Goal: Information Seeking & Learning: Compare options

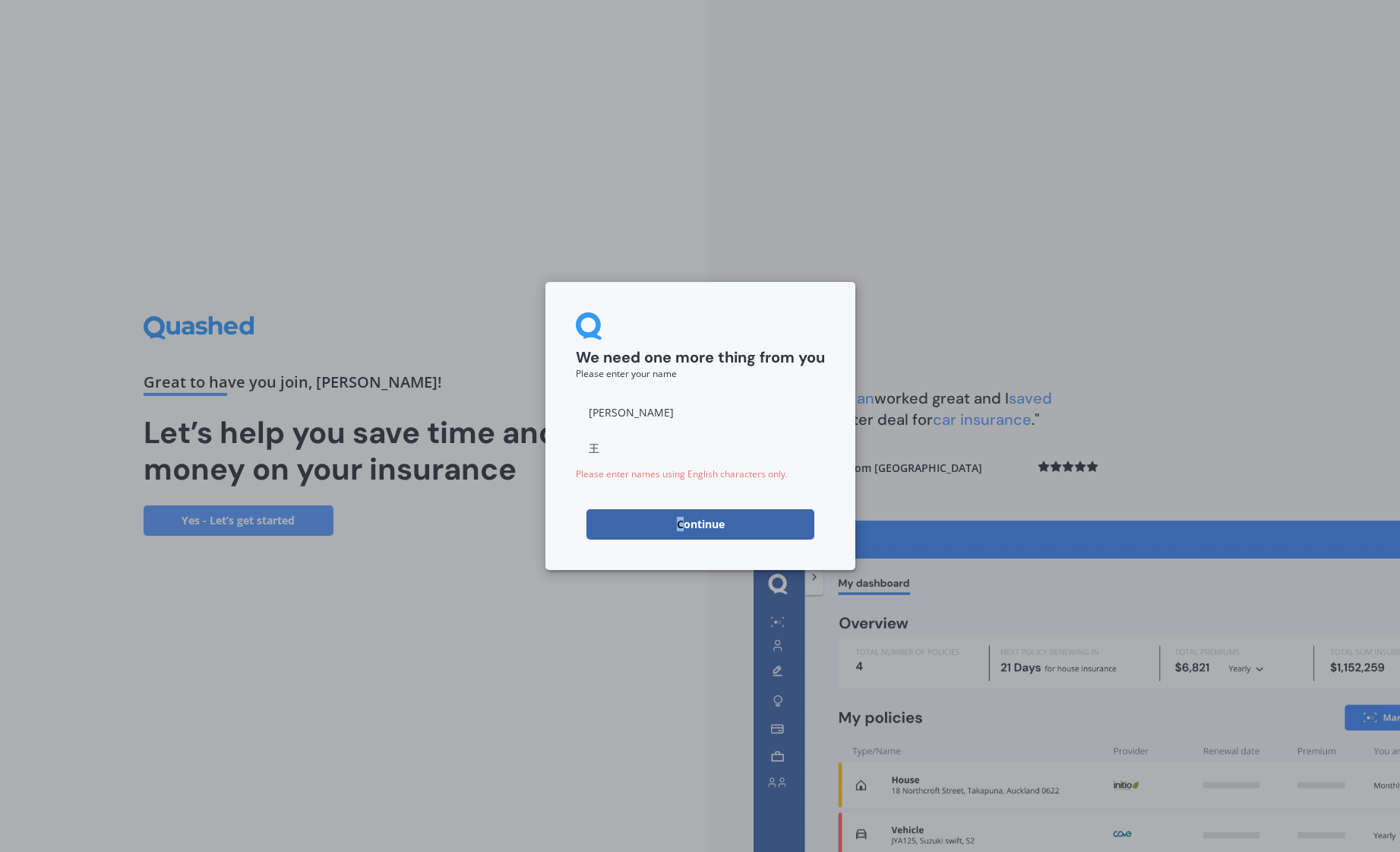
click at [680, 525] on button "Continue" at bounding box center [700, 525] width 228 height 30
click at [634, 409] on input "[PERSON_NAME]" at bounding box center [700, 412] width 249 height 30
type input "z"
type input "[PERSON_NAME]"
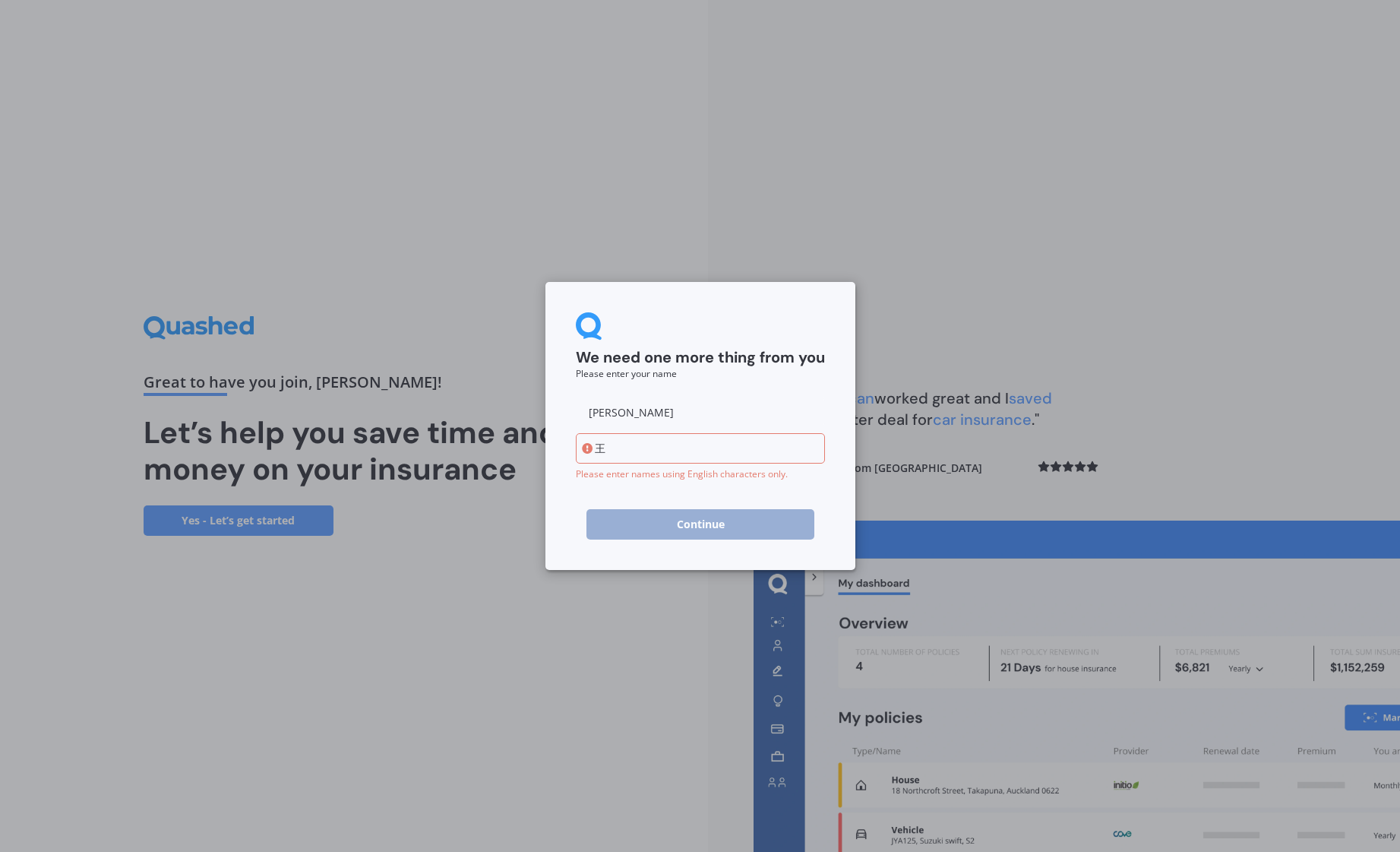
click at [620, 447] on input "王" at bounding box center [700, 448] width 249 height 30
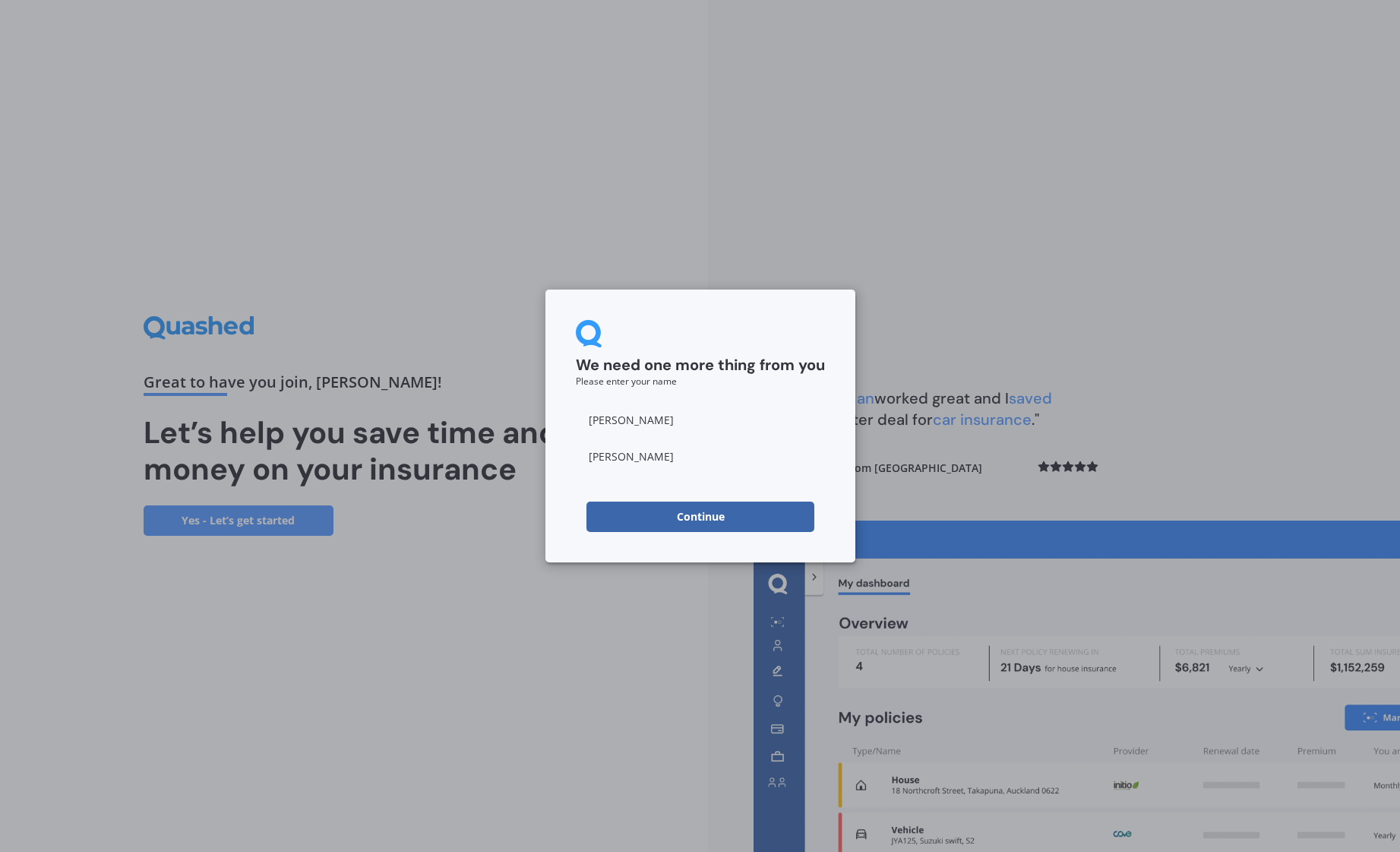
type input "[PERSON_NAME]"
click at [560, 485] on div "We need one more thing from you Please enter your name [PERSON_NAME] Continue" at bounding box center [700, 426] width 310 height 273
click at [627, 510] on button "Continue" at bounding box center [700, 517] width 228 height 30
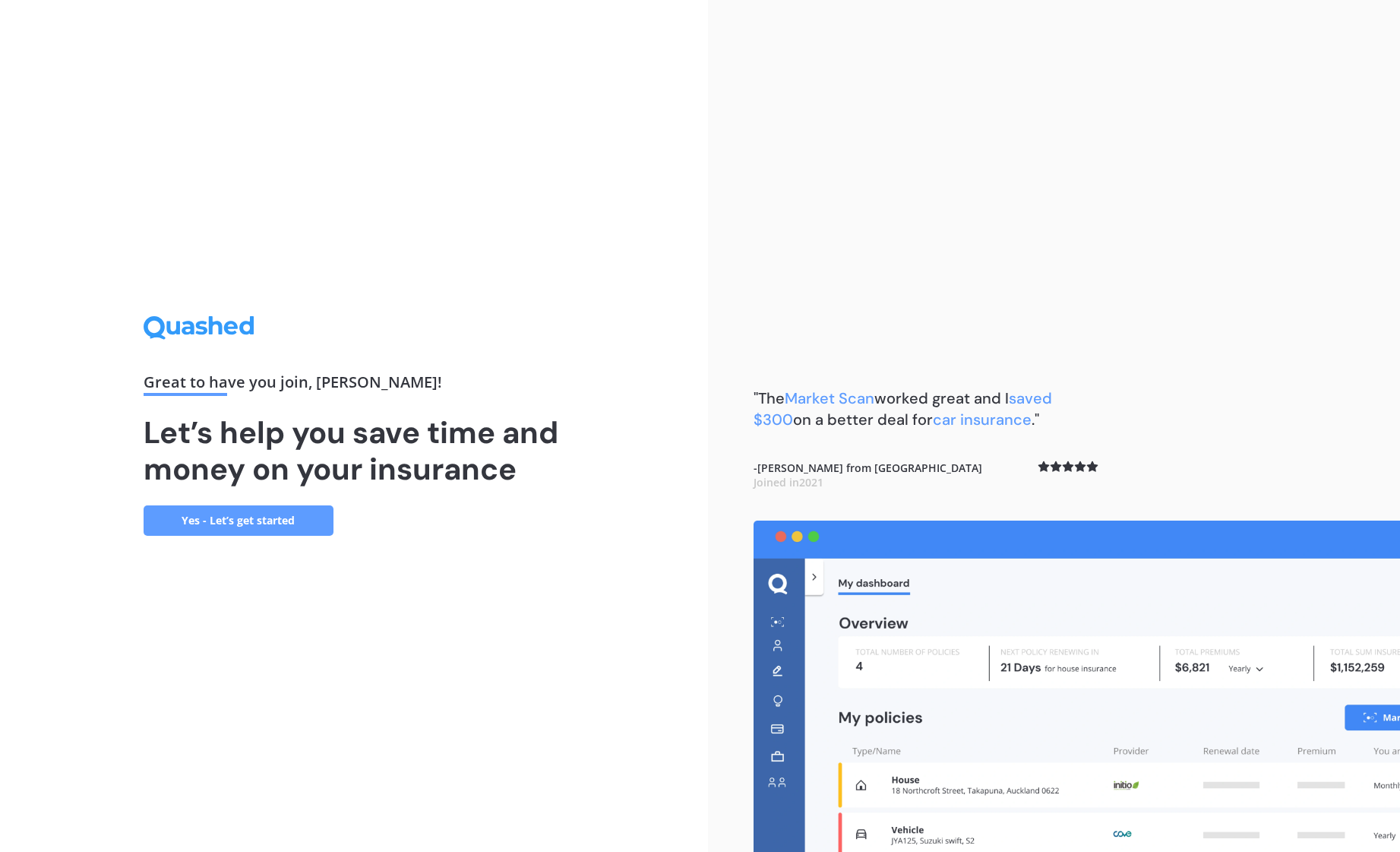
click at [303, 519] on link "Yes - Let’s get started" at bounding box center [238, 521] width 190 height 30
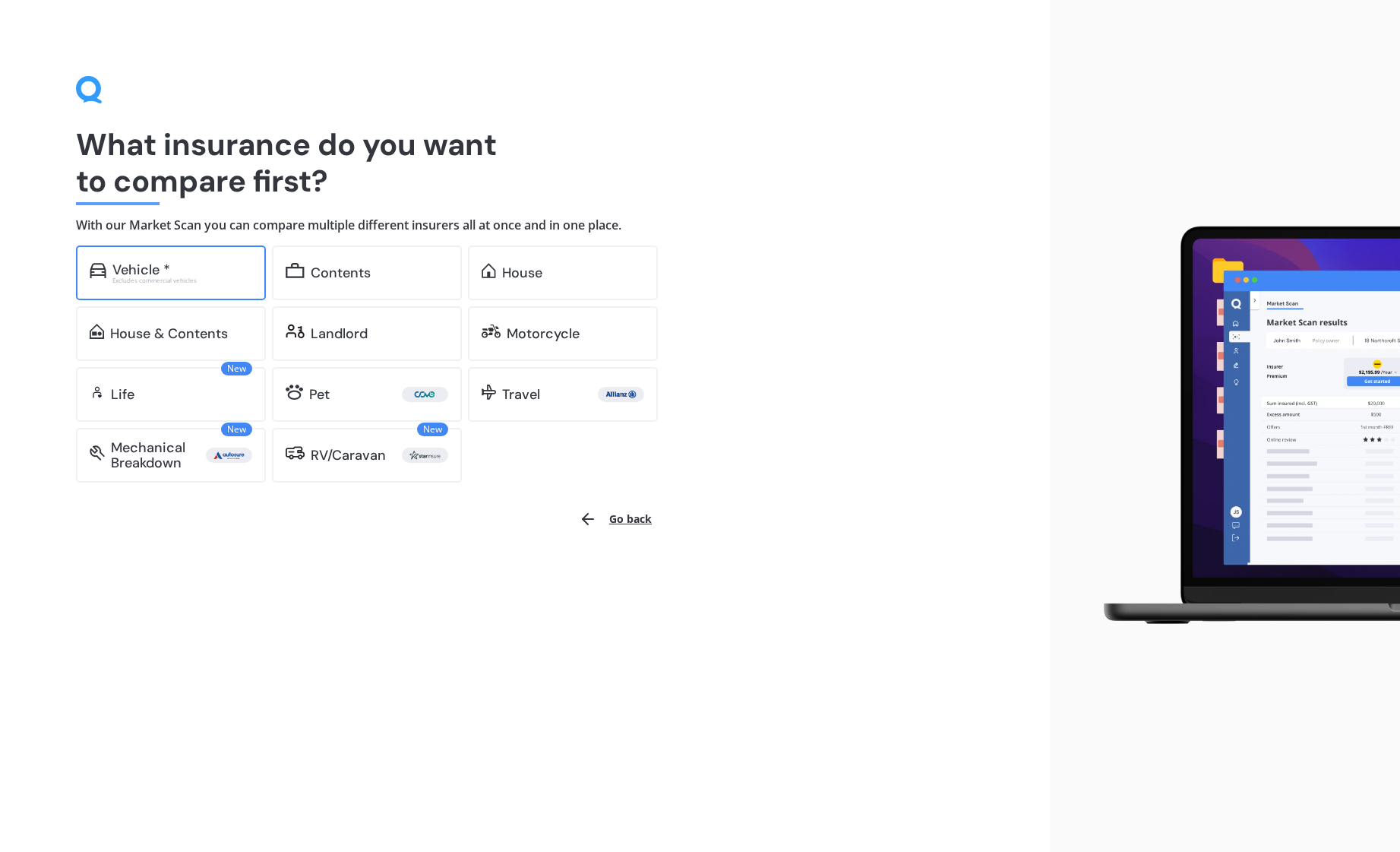
click at [182, 277] on div "Excludes commercial vehicles" at bounding box center [182, 280] width 140 height 6
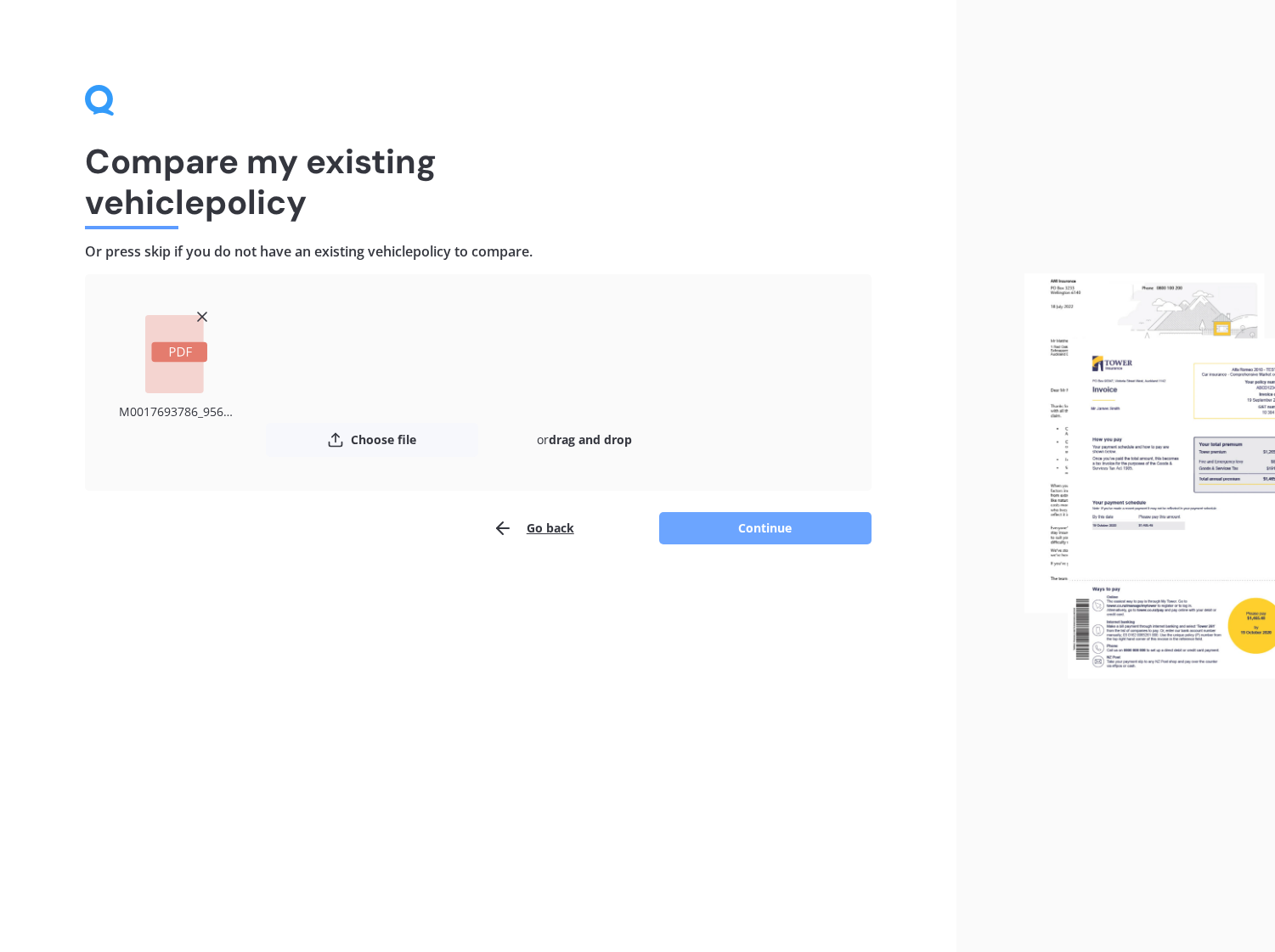
click at [761, 529] on button "Continue" at bounding box center [765, 528] width 213 height 32
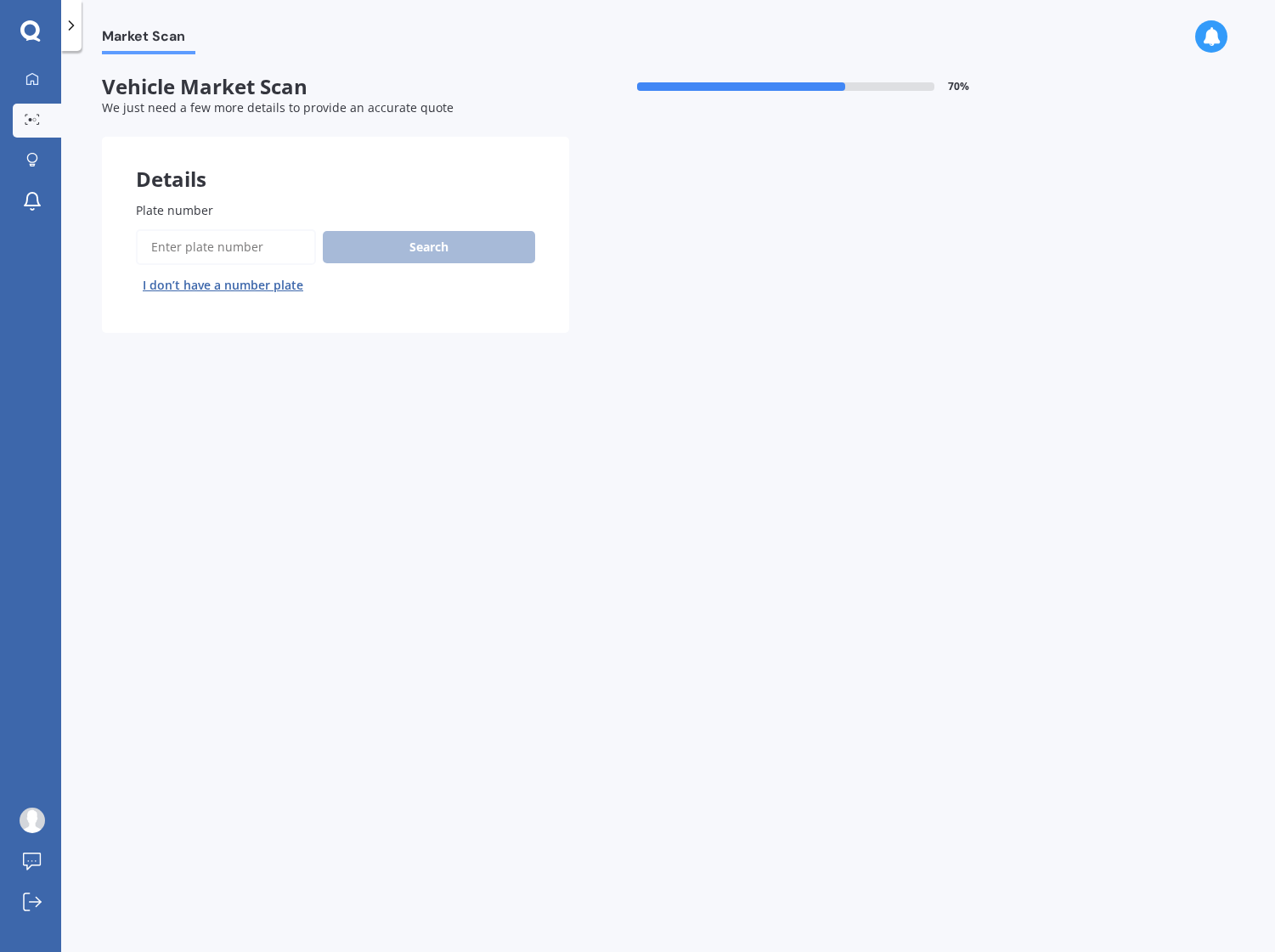
click at [244, 261] on input "Plate number" at bounding box center [226, 247] width 180 height 36
type input "JJP534"
click at [362, 253] on button "Search" at bounding box center [429, 247] width 213 height 32
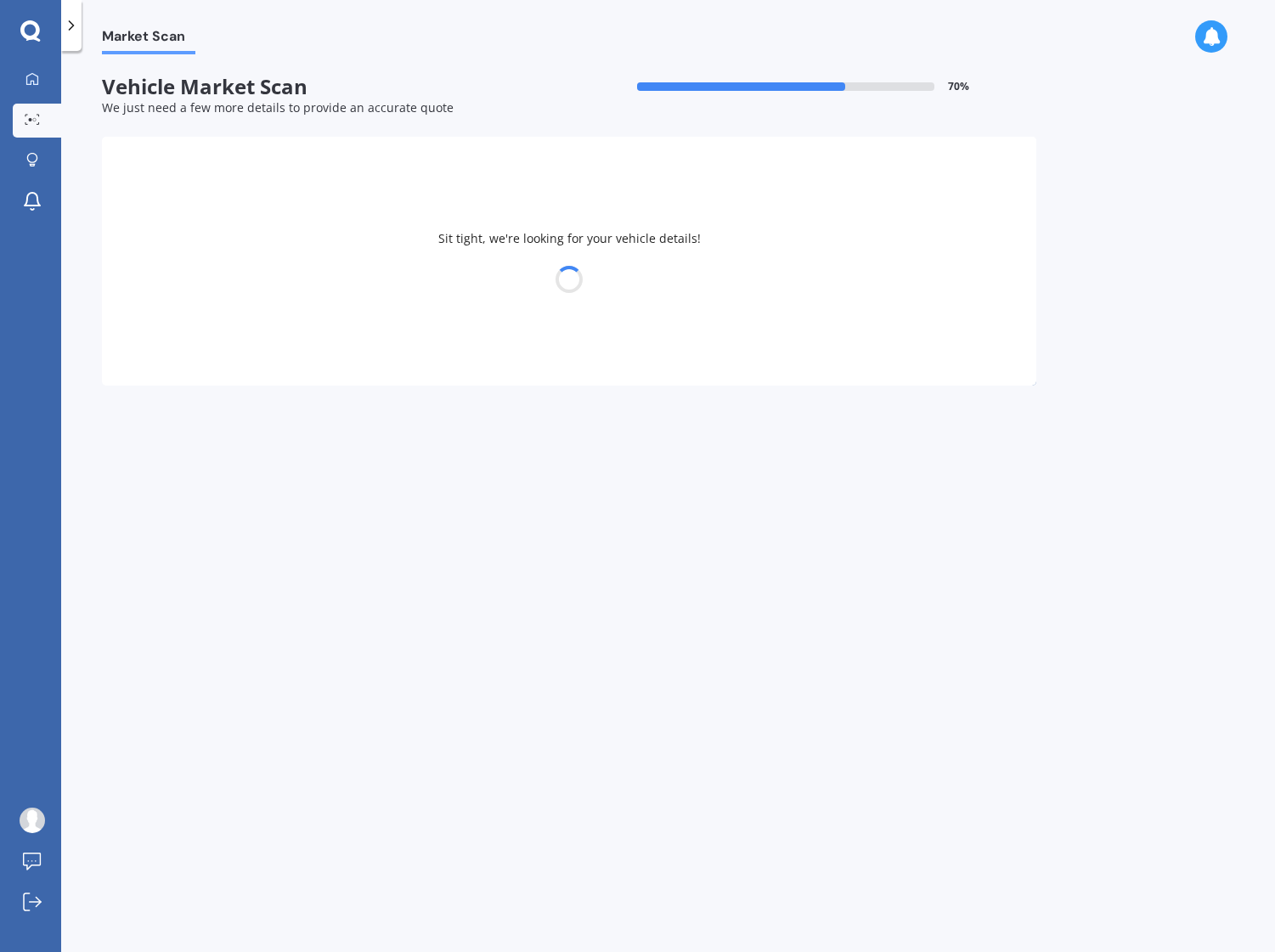
select select "NISSAN"
select select "JUKE"
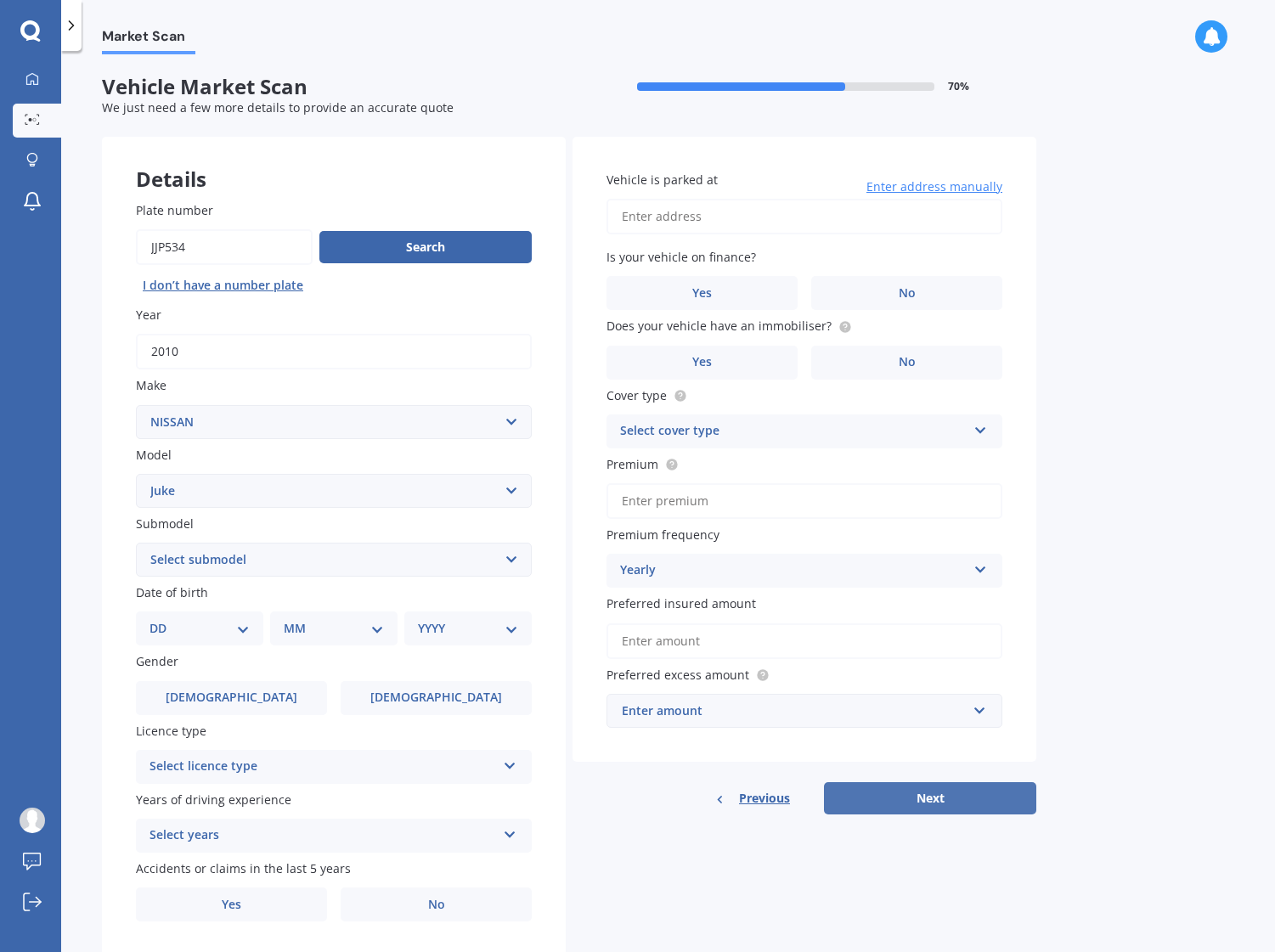
click at [972, 786] on button "Next" at bounding box center [930, 798] width 213 height 32
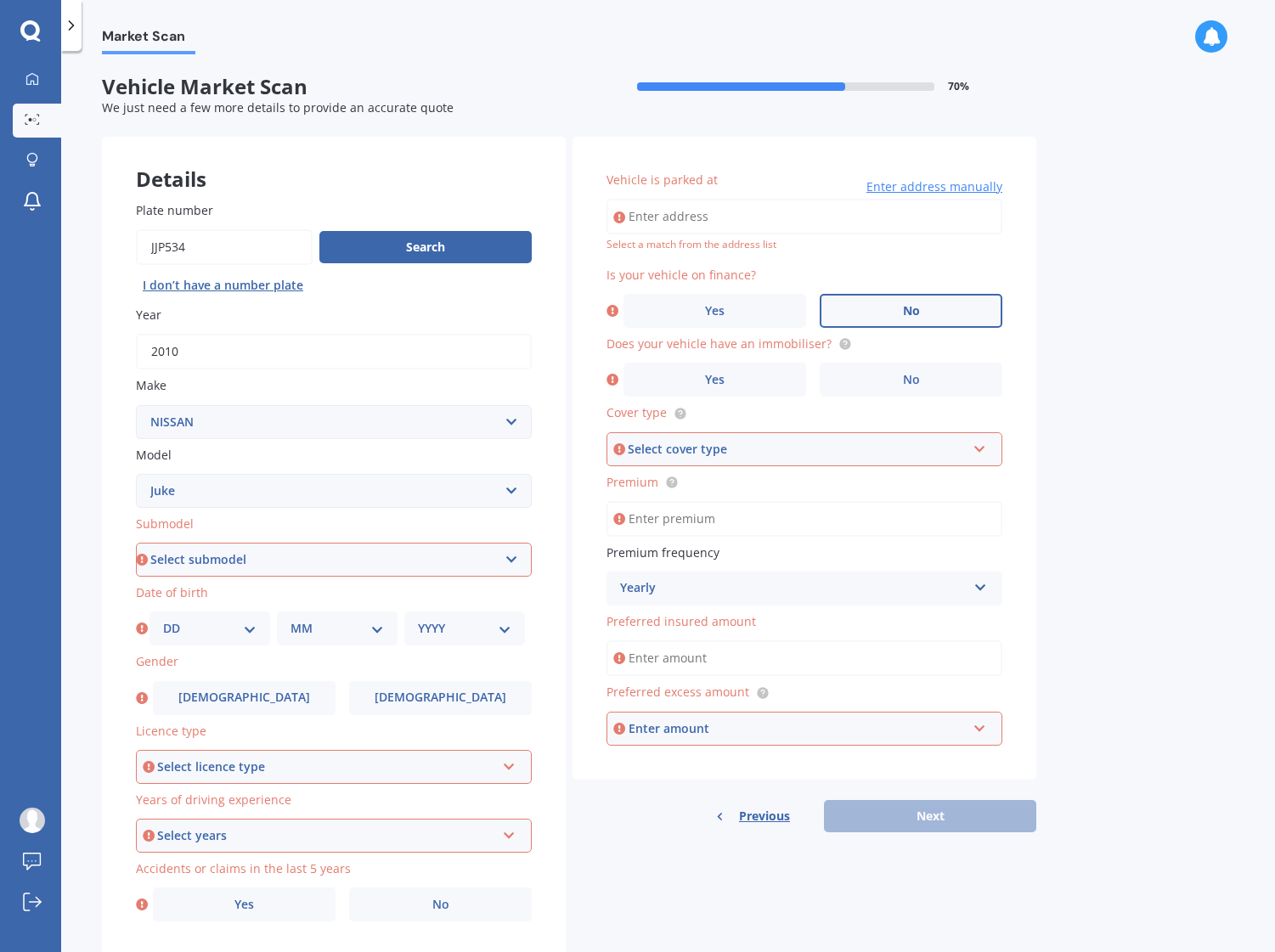
click at [851, 315] on label "No" at bounding box center [910, 311] width 182 height 34
click at [0, 0] on input "No" at bounding box center [0, 0] width 0 height 0
click at [851, 385] on label "No" at bounding box center [910, 380] width 182 height 34
click at [0, 0] on input "No" at bounding box center [0, 0] width 0 height 0
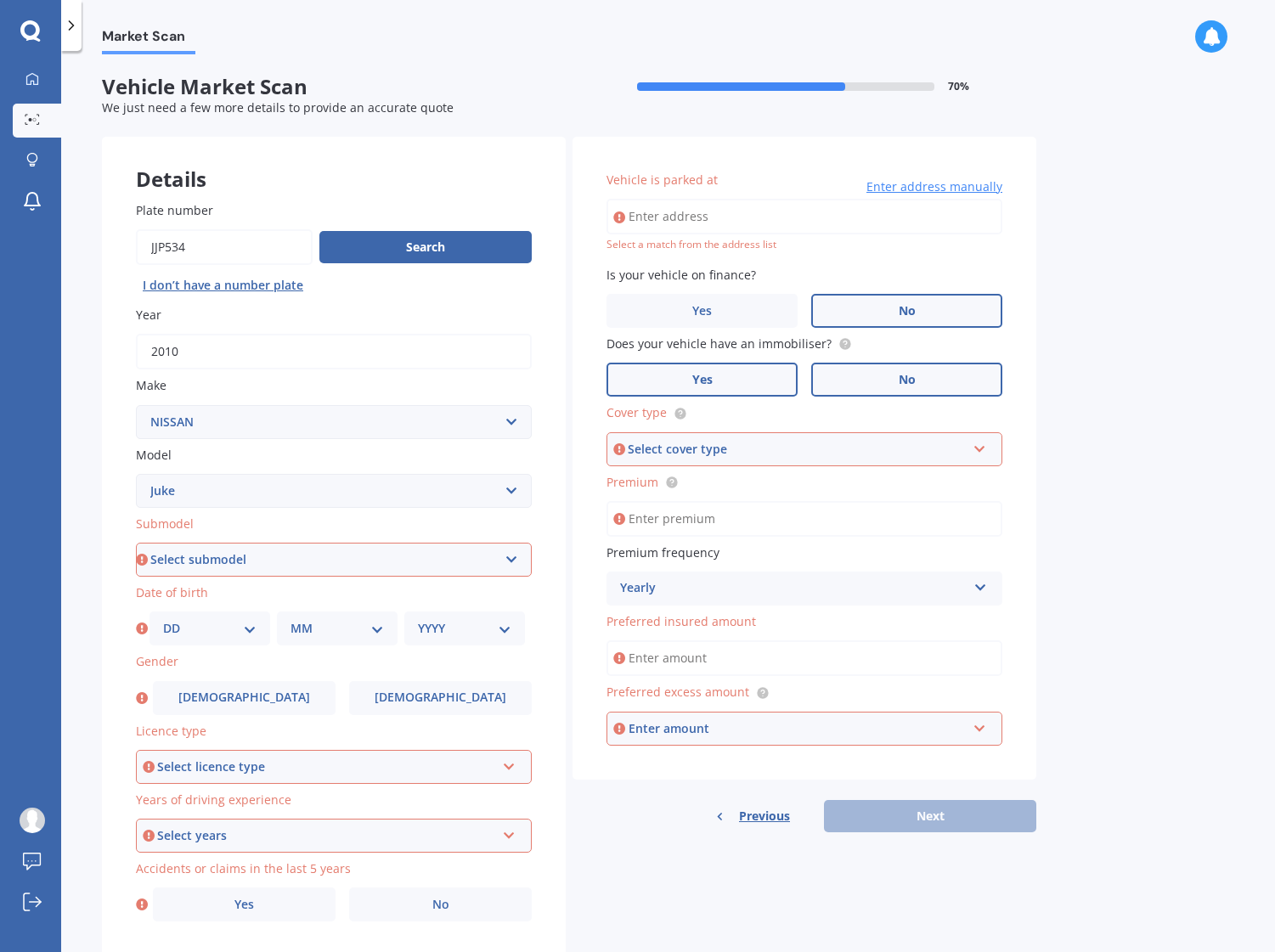
click at [749, 383] on label "Yes" at bounding box center [702, 380] width 191 height 34
click at [0, 0] on input "Yes" at bounding box center [0, 0] width 0 height 0
click at [728, 448] on div "Select cover type" at bounding box center [796, 448] width 338 height 19
click at [787, 353] on div "Does your vehicle have an immobiliser? Yes No" at bounding box center [804, 366] width 396 height 62
click at [787, 347] on span "Does your vehicle have an immobiliser?" at bounding box center [719, 343] width 225 height 16
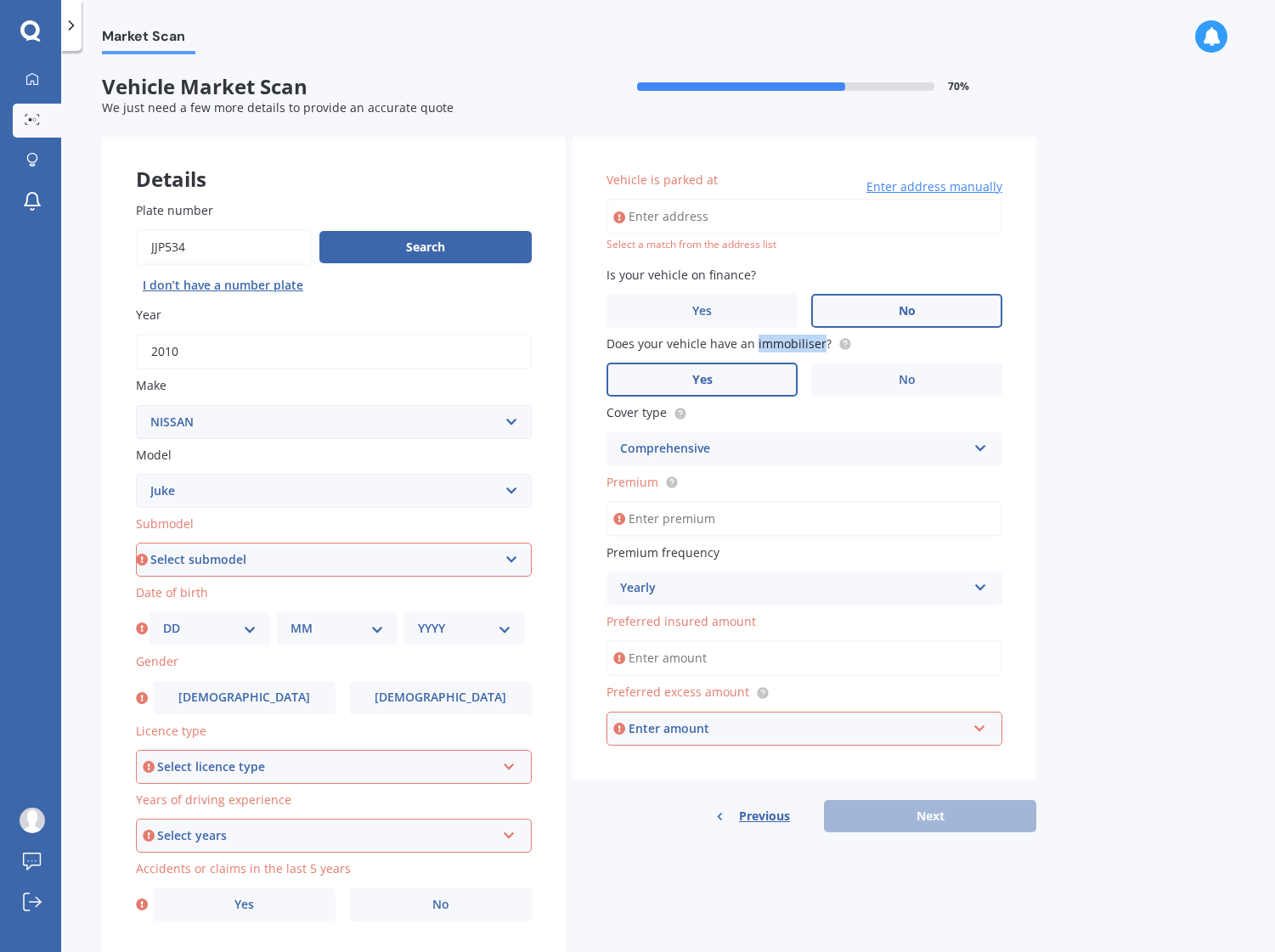
click at [787, 347] on span "Does your vehicle have an immobiliser?" at bounding box center [719, 343] width 225 height 16
copy span "immobiliser"
click at [830, 522] on input "Premium" at bounding box center [804, 519] width 396 height 36
click at [838, 457] on div "Comprehensive" at bounding box center [793, 448] width 346 height 20
click at [836, 476] on div "Comprehensive" at bounding box center [803, 482] width 394 height 30
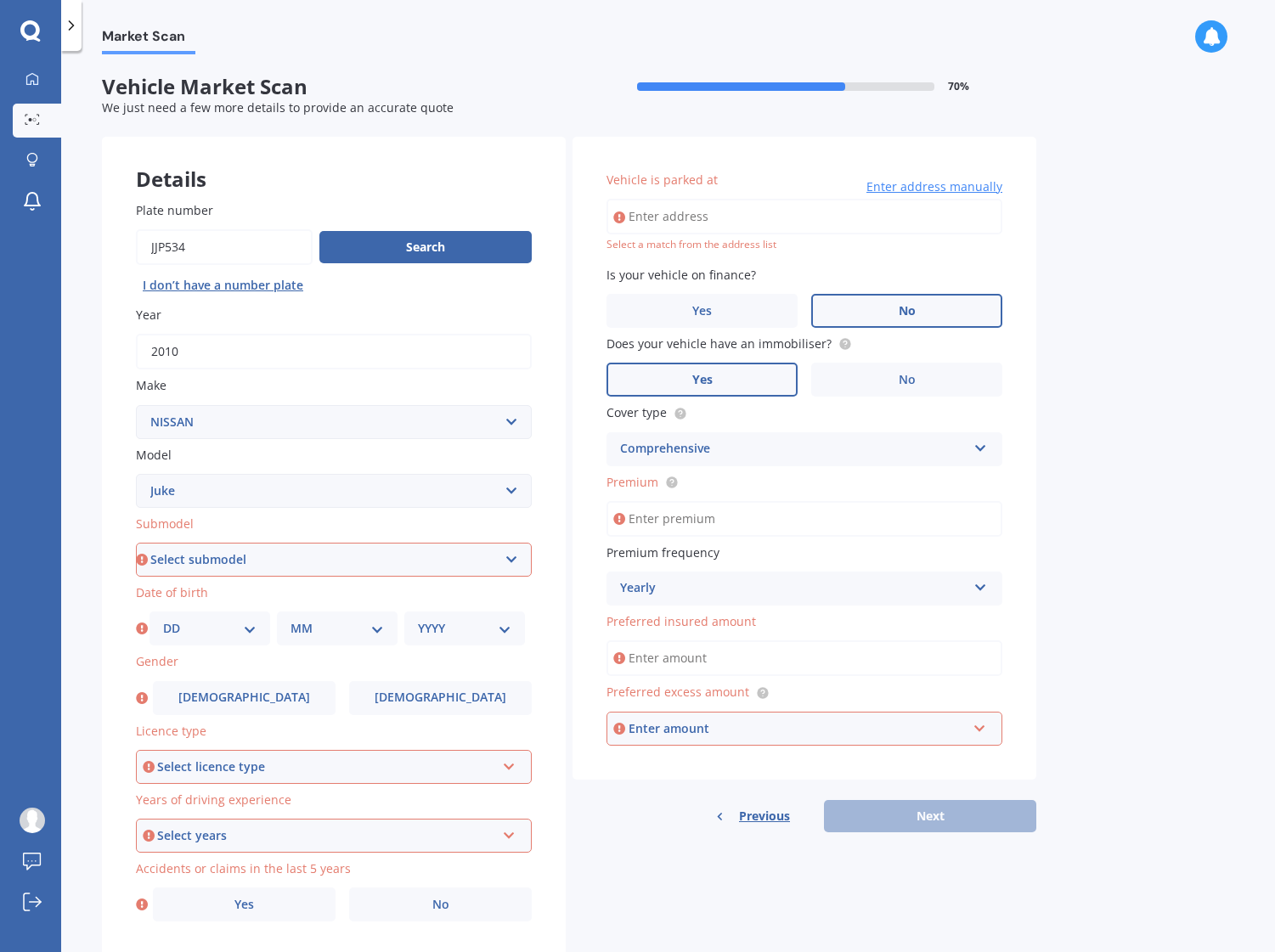
click at [795, 520] on input "Premium" at bounding box center [804, 519] width 396 height 36
click at [675, 517] on input "Premium" at bounding box center [804, 519] width 396 height 36
type input "$1,100.00"
click at [741, 661] on input "Preferred insured amount" at bounding box center [804, 658] width 396 height 36
type input "$8"
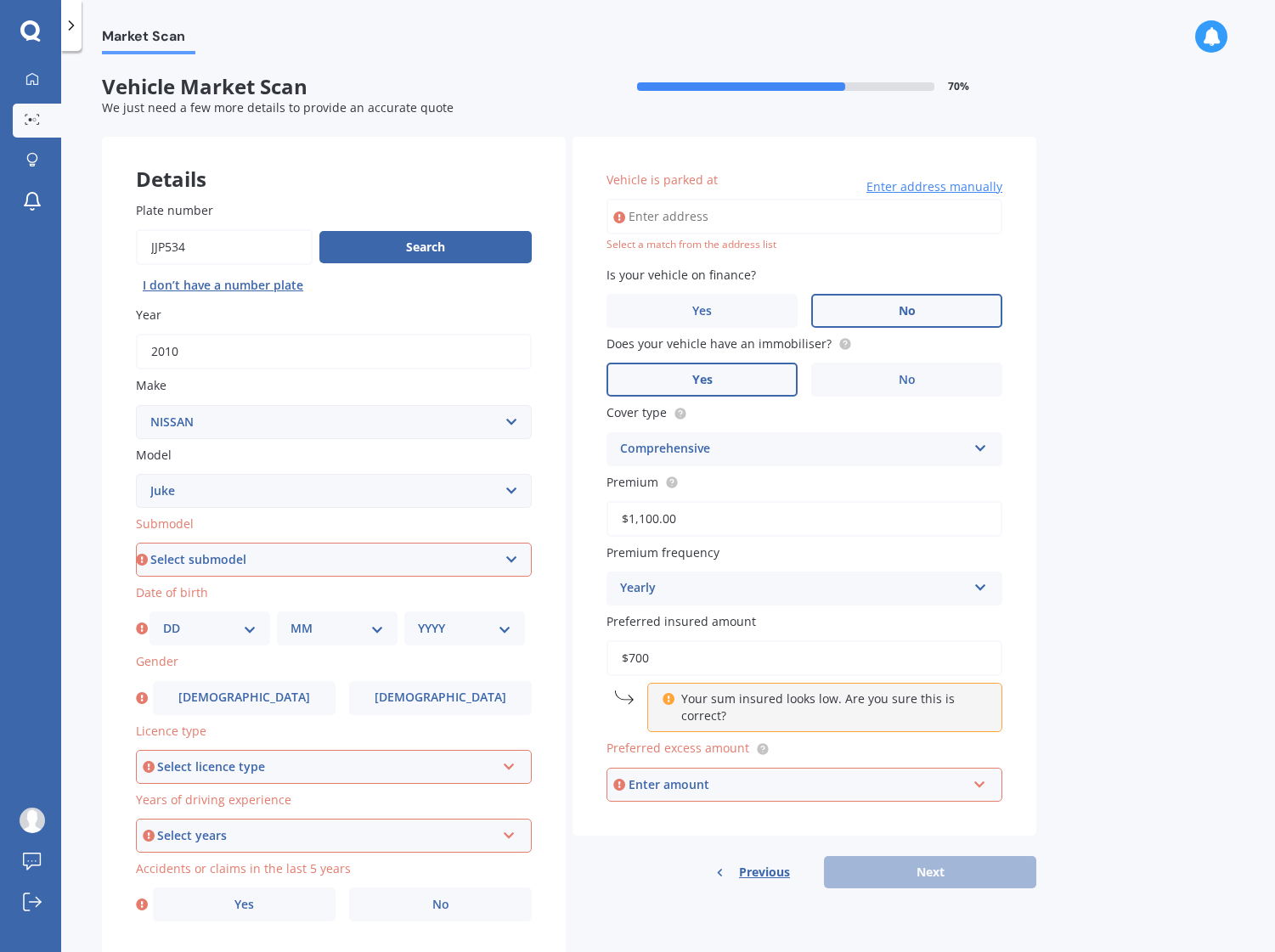
type input "$700"
drag, startPoint x: 771, startPoint y: 700, endPoint x: 788, endPoint y: 727, distance: 31.9
click at [772, 700] on p "Your sum insured looks low. Are you sure this is correct?" at bounding box center [831, 707] width 300 height 34
click at [640, 658] on input "$700" at bounding box center [804, 658] width 396 height 36
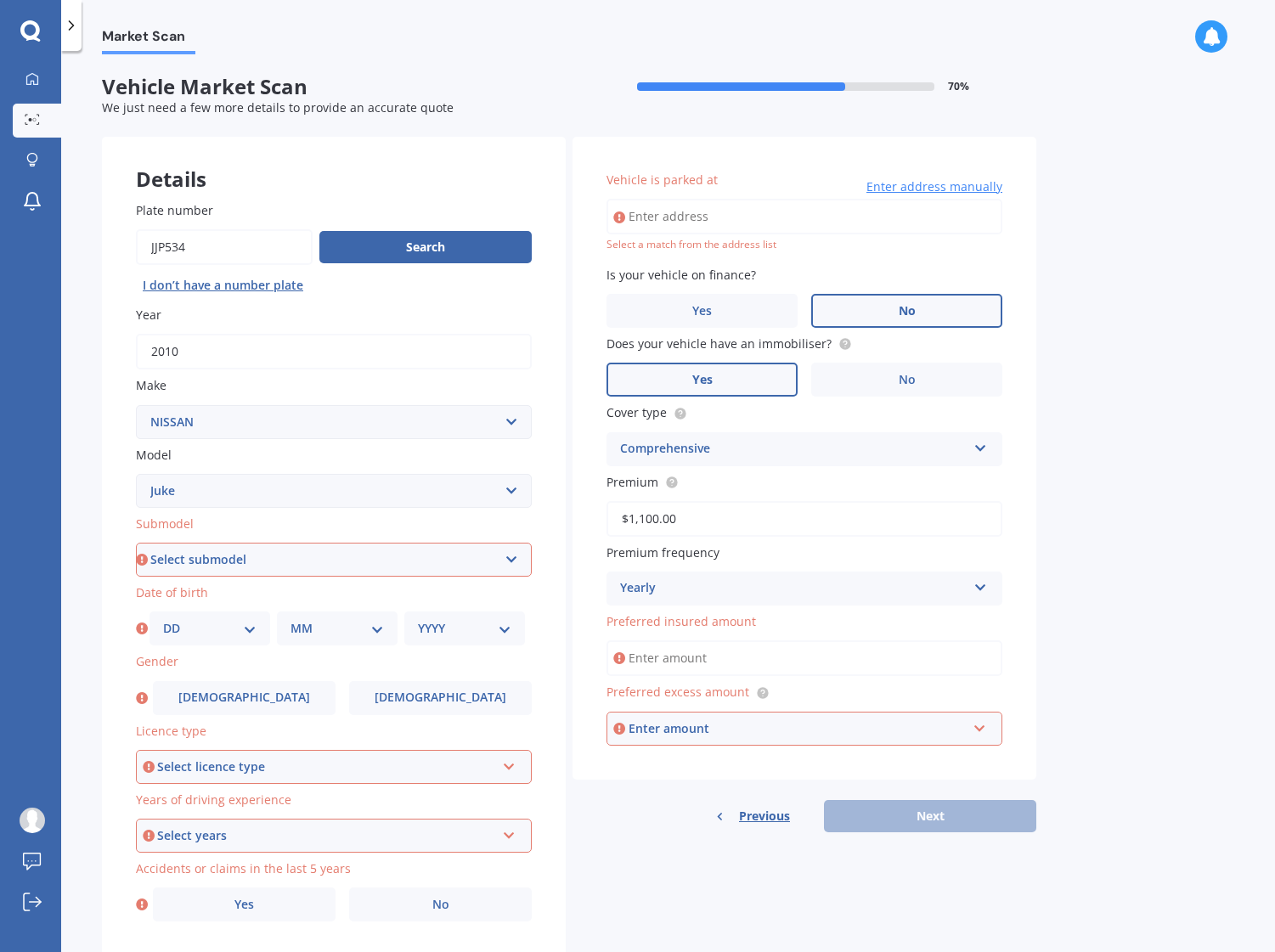
click at [753, 738] on div "Enter amount" at bounding box center [797, 728] width 338 height 19
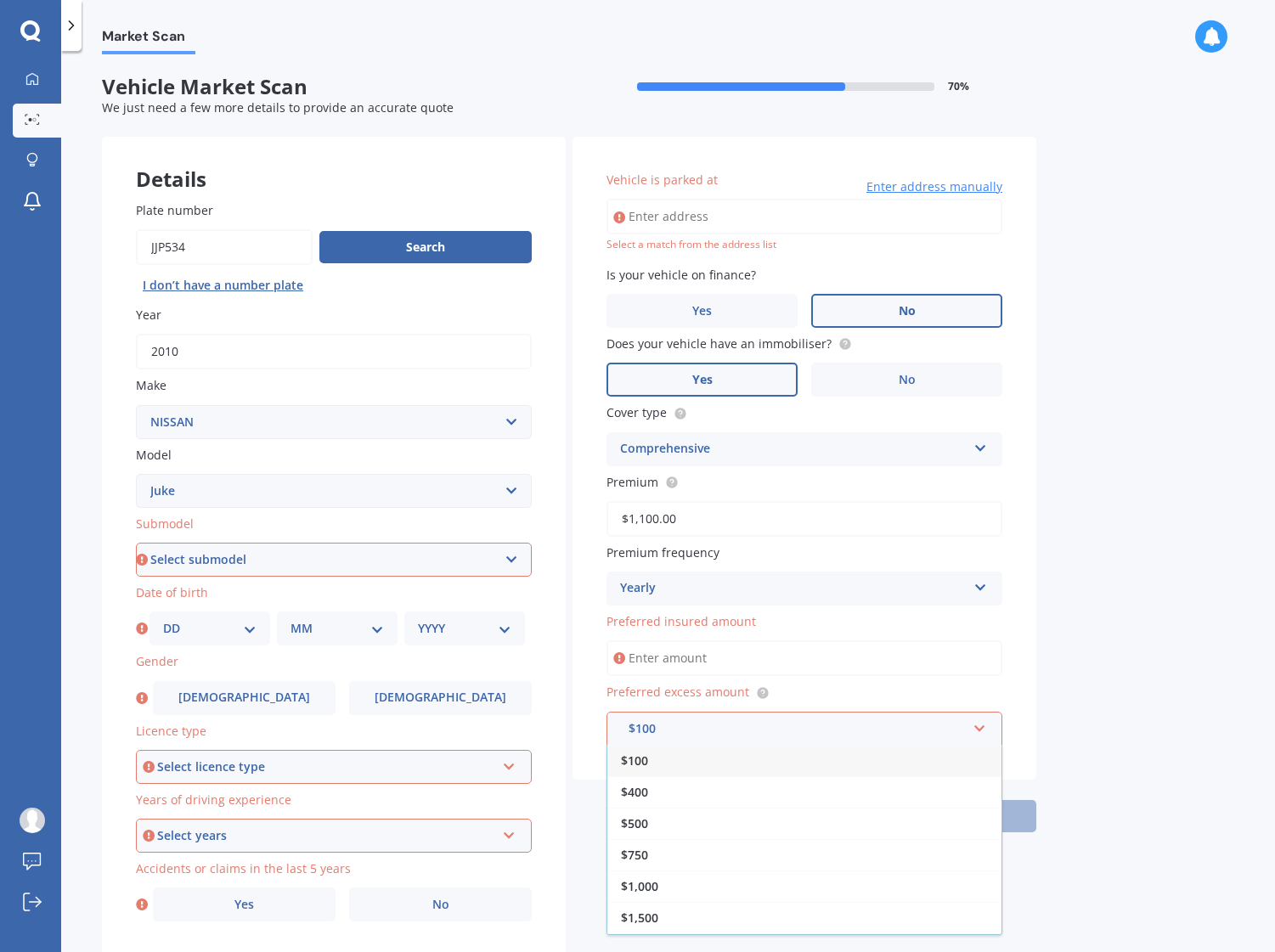
click at [700, 793] on div "$400" at bounding box center [803, 791] width 394 height 31
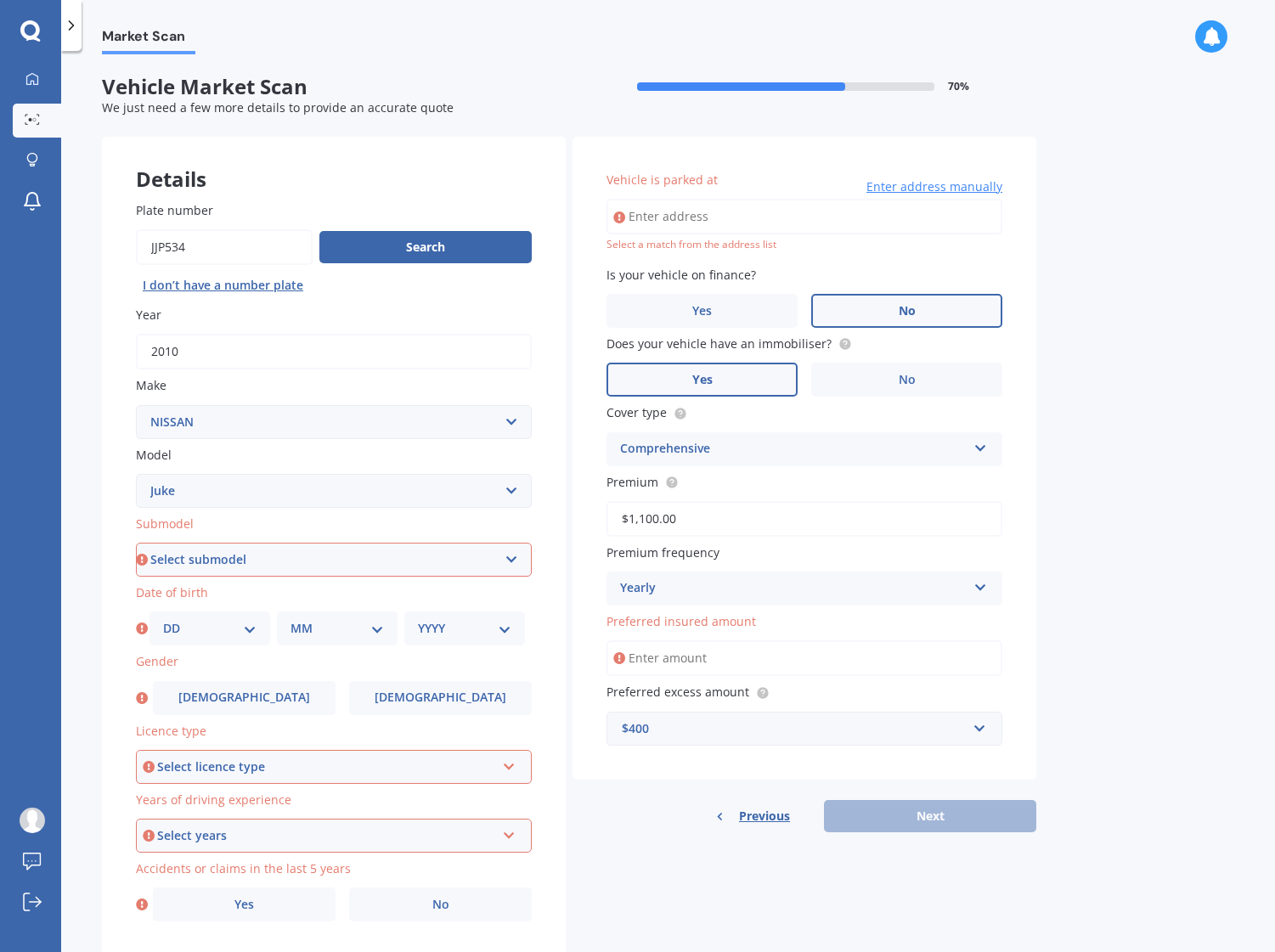
click at [892, 666] on input "Preferred insured amount" at bounding box center [804, 658] width 396 height 36
click at [704, 658] on input "Preferred insured amount" at bounding box center [804, 658] width 396 height 36
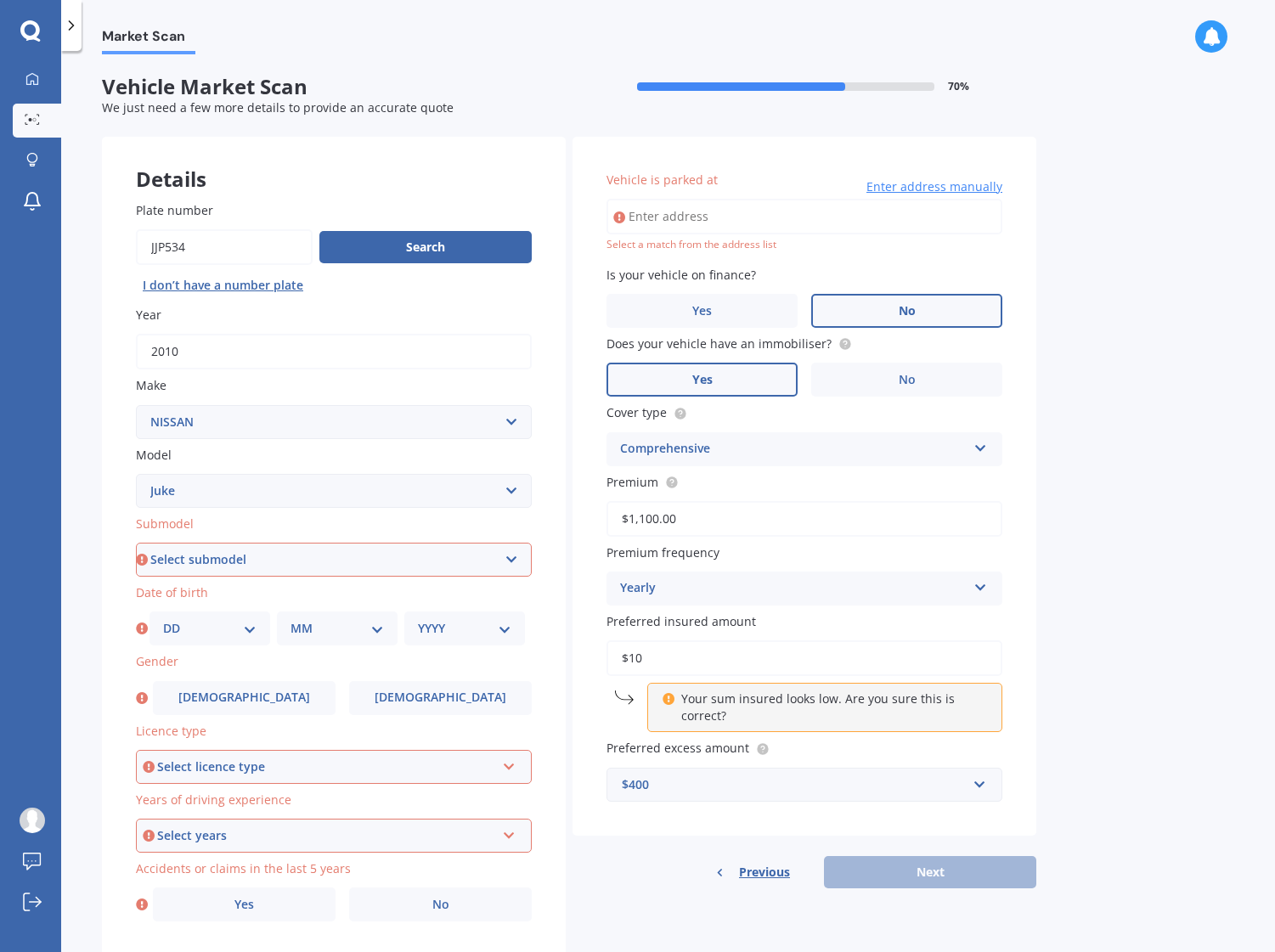
type input "$1"
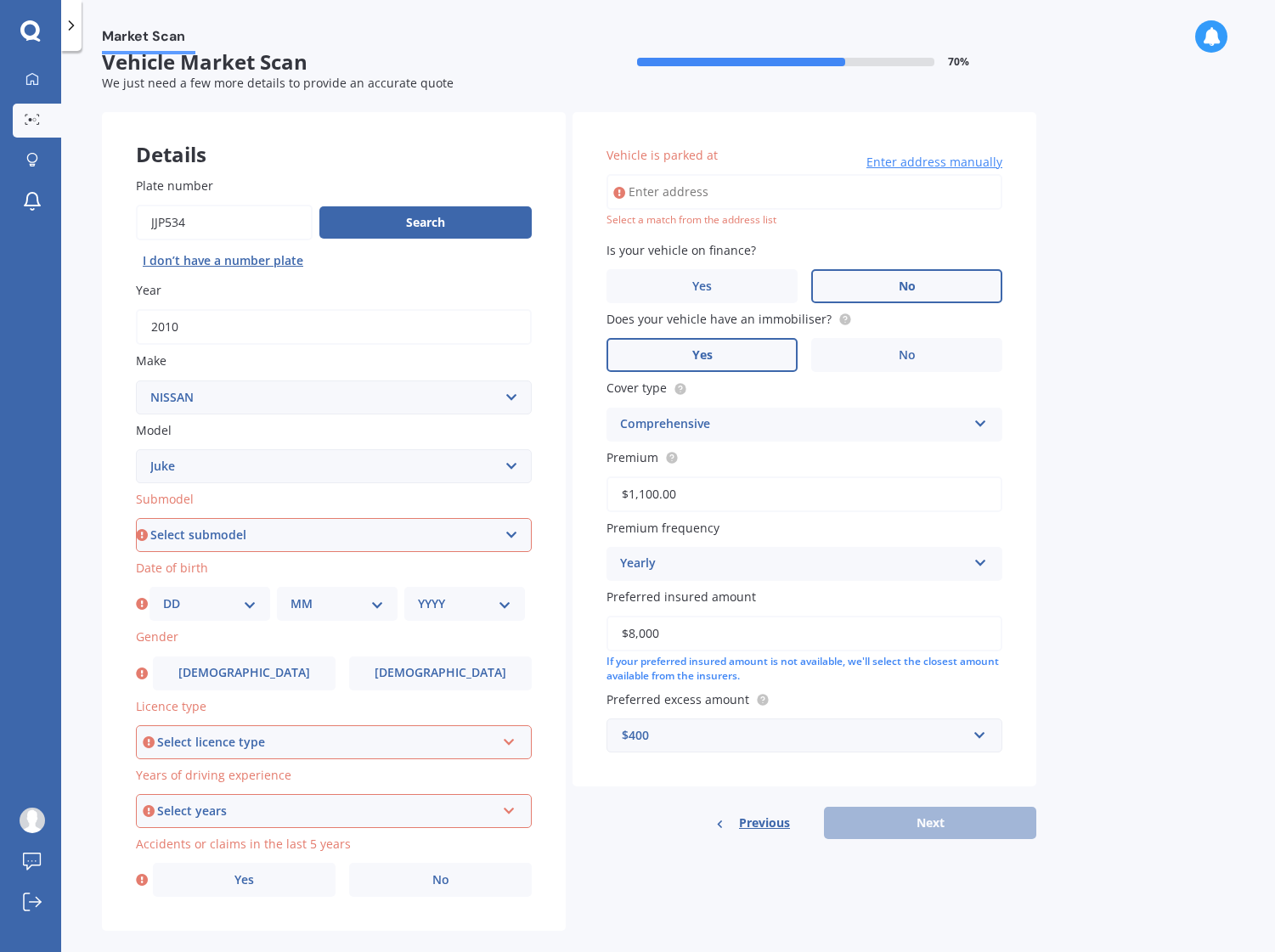
scroll to position [47, 0]
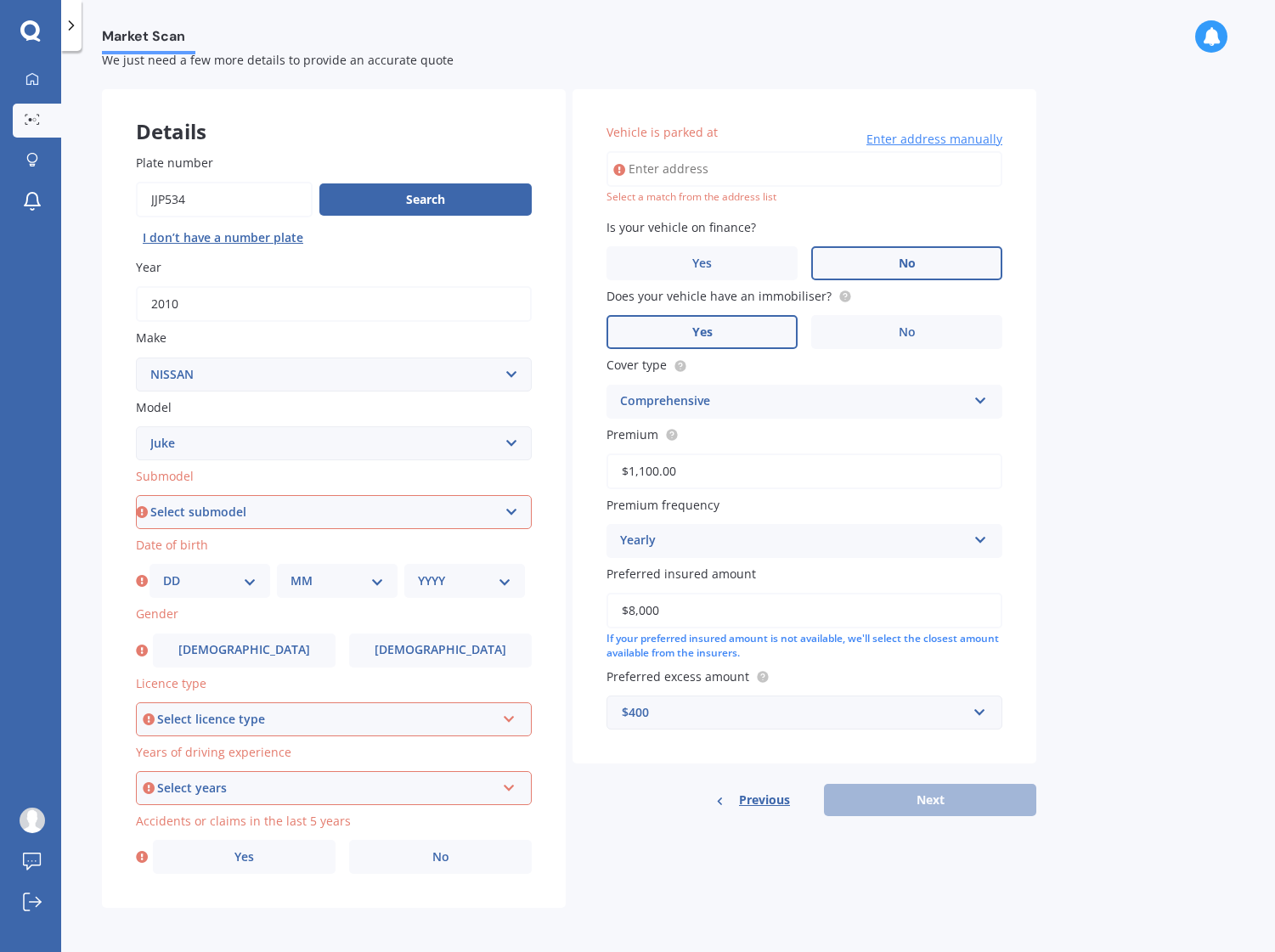
type input "$8,000"
click at [335, 512] on select "Select submodel Hatchback Hatchback Turbo 4WD Petrol RS RX ST Ti Turbo" at bounding box center [334, 512] width 396 height 34
select select "HATCHBACK"
click at [136, 495] on select "Select submodel Hatchback Hatchback Turbo 4WD Petrol RS RX ST Ti Turbo" at bounding box center [334, 512] width 396 height 34
click at [242, 589] on select "DD 01 02 03 04 05 06 07 08 09 10 11 12 13 14 15 16 17 18 19 20 21 22 23 24 25 2…" at bounding box center [209, 580] width 93 height 19
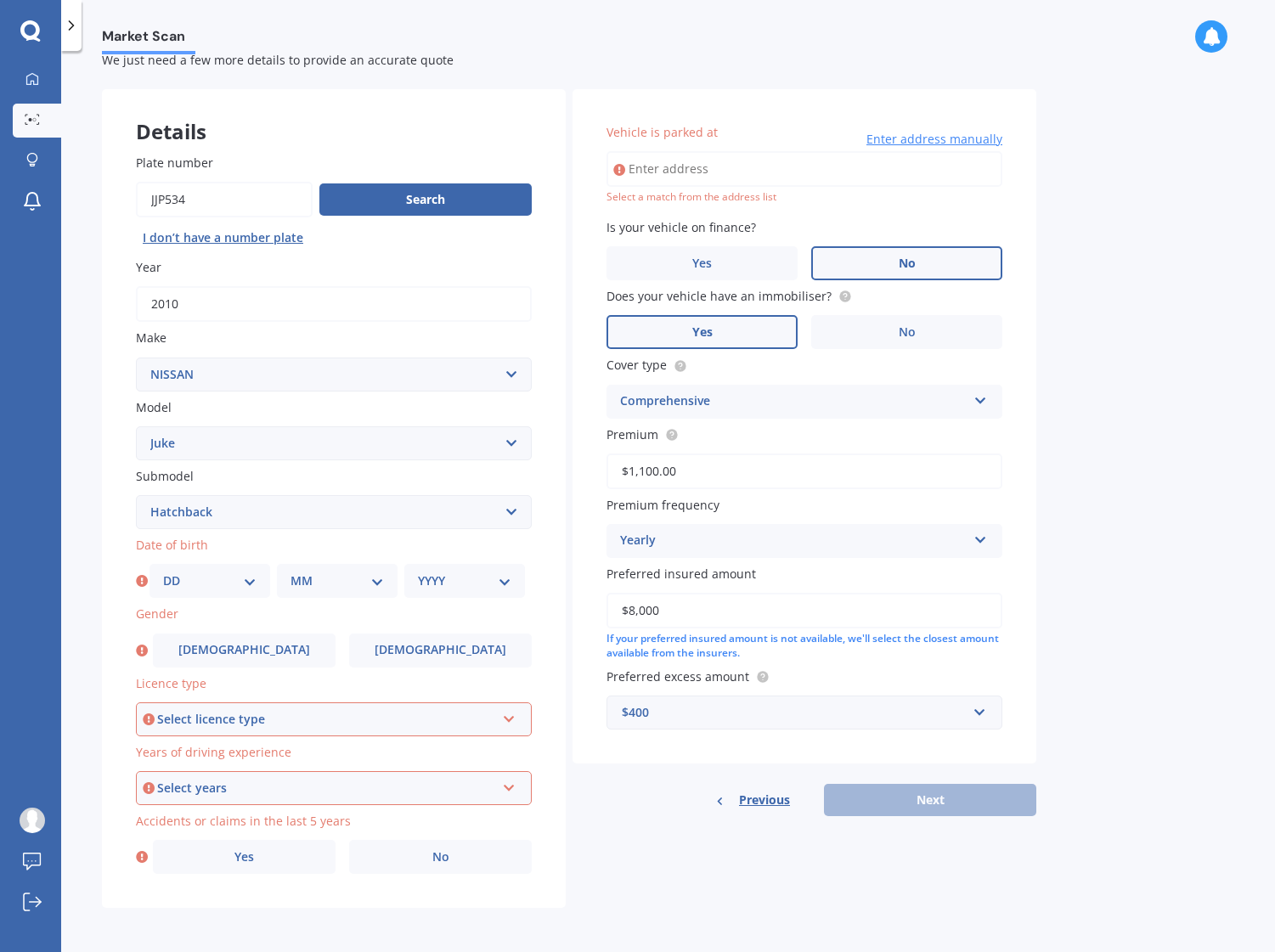
select select "30"
click at [163, 571] on select "DD 01 02 03 04 05 06 07 08 09 10 11 12 13 14 15 16 17 18 19 20 21 22 23 24 25 2…" at bounding box center [209, 580] width 93 height 19
click at [344, 580] on select "MM 01 02 03 04 05 06 07 08 09 10 11 12" at bounding box center [336, 580] width 93 height 19
drag, startPoint x: 478, startPoint y: 576, endPoint x: 413, endPoint y: 581, distance: 65.2
click at [478, 576] on select "YYYY 2025 2024 2023 2022 2021 2020 2019 2018 2017 2016 2015 2014 2013 2012 2011…" at bounding box center [464, 580] width 93 height 19
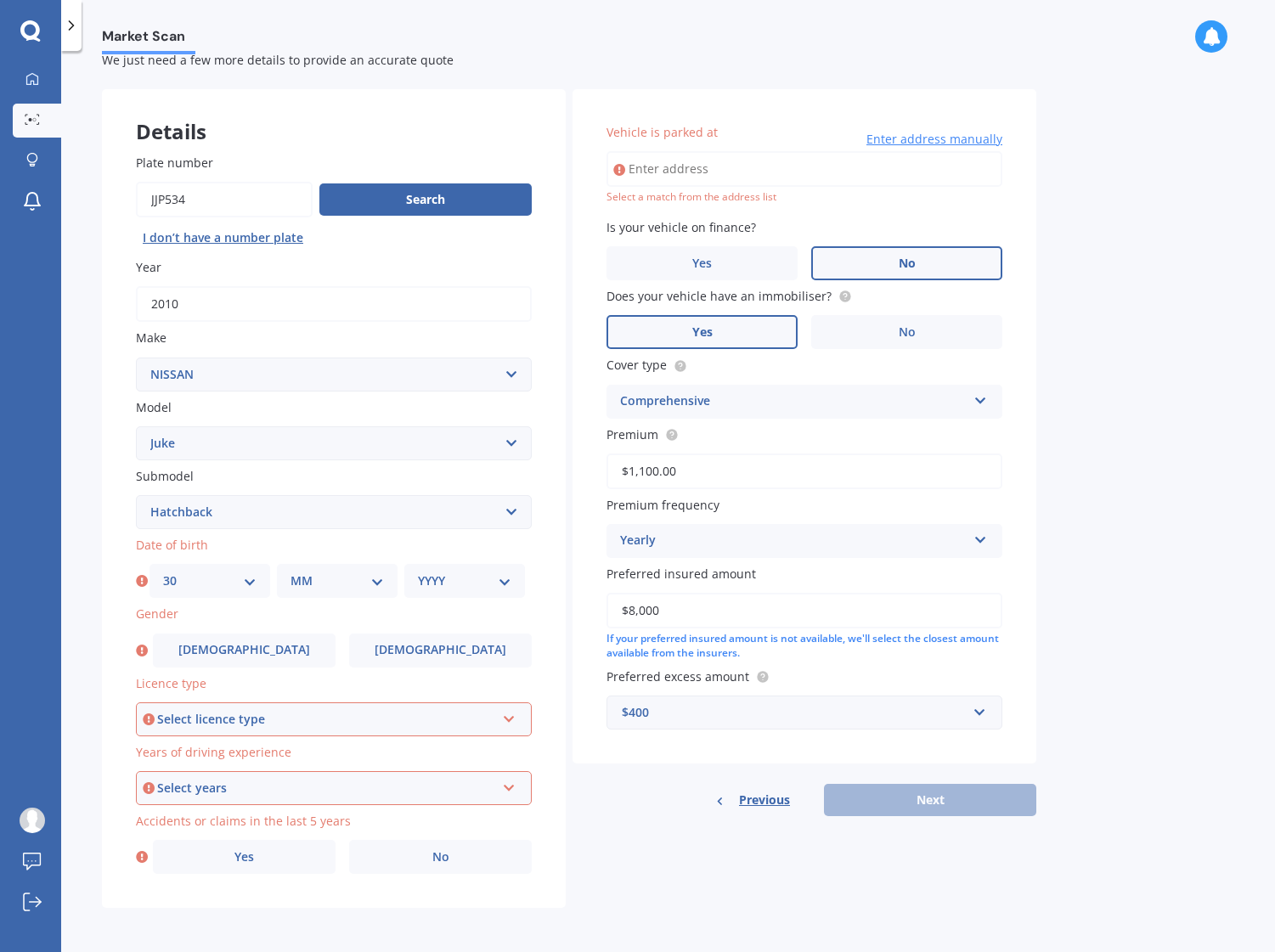
click at [354, 576] on select "MM 01 02 03 04 05 06 07 08 09 10 11 12" at bounding box center [336, 580] width 93 height 19
select select "01"
click at [290, 571] on select "MM 01 02 03 04 05 06 07 08 09 10 11 12" at bounding box center [336, 580] width 93 height 19
click at [439, 585] on select "YYYY 2025 2024 2023 2022 2021 2020 2019 2018 2017 2016 2015 2014 2013 2012 2011…" at bounding box center [464, 580] width 93 height 19
select select "1987"
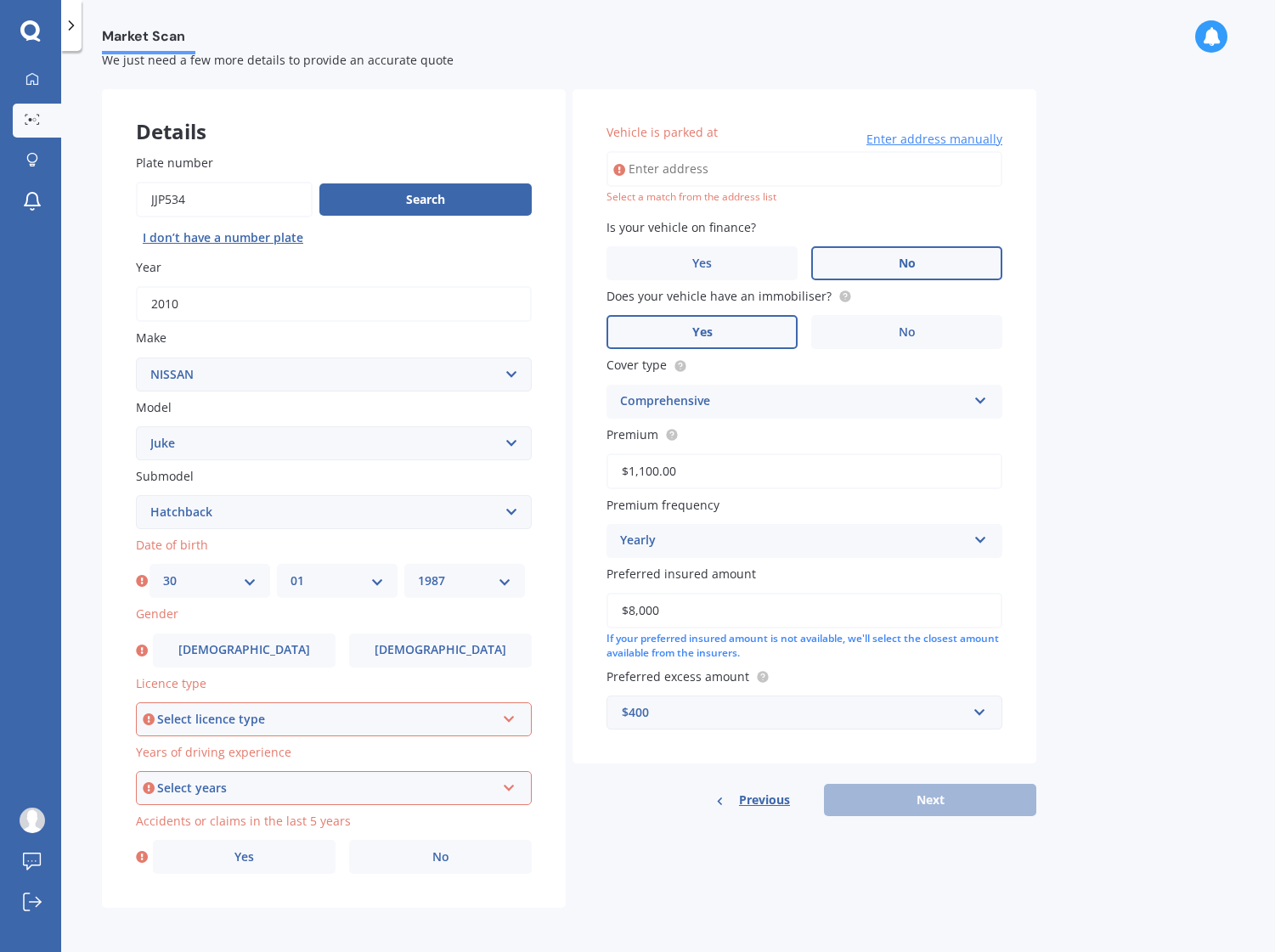
click at [418, 571] on select "YYYY 2025 2024 2023 2022 2021 2020 2019 2018 2017 2016 2015 2014 2013 2012 2011…" at bounding box center [464, 580] width 93 height 19
click at [224, 585] on select "DD 01 02 03 04 05 06 07 08 09 10 11 12 13 14 15 16 17 18 19 20 21 22 23 24 25 2…" at bounding box center [199, 580] width 101 height 19
select select "11"
click at [149, 571] on select "DD 01 02 03 04 05 06 07 08 09 10 11 12 13 14 15 16 17 18 19 20 21 22 23 24 25 2…" at bounding box center [199, 580] width 101 height 19
click at [299, 724] on div "Select licence type" at bounding box center [327, 719] width 338 height 19
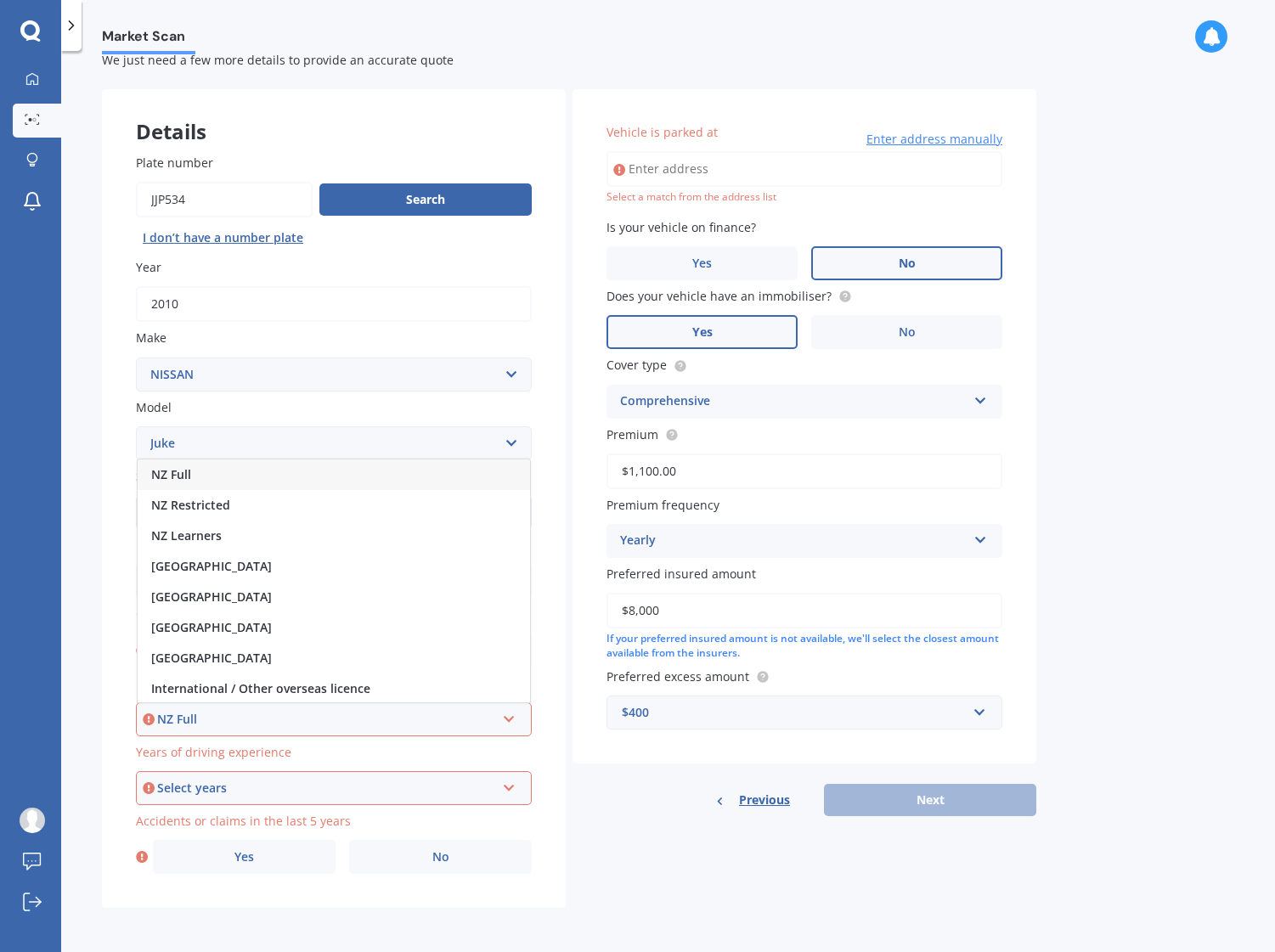
click at [238, 476] on div "NZ Full" at bounding box center [334, 474] width 392 height 30
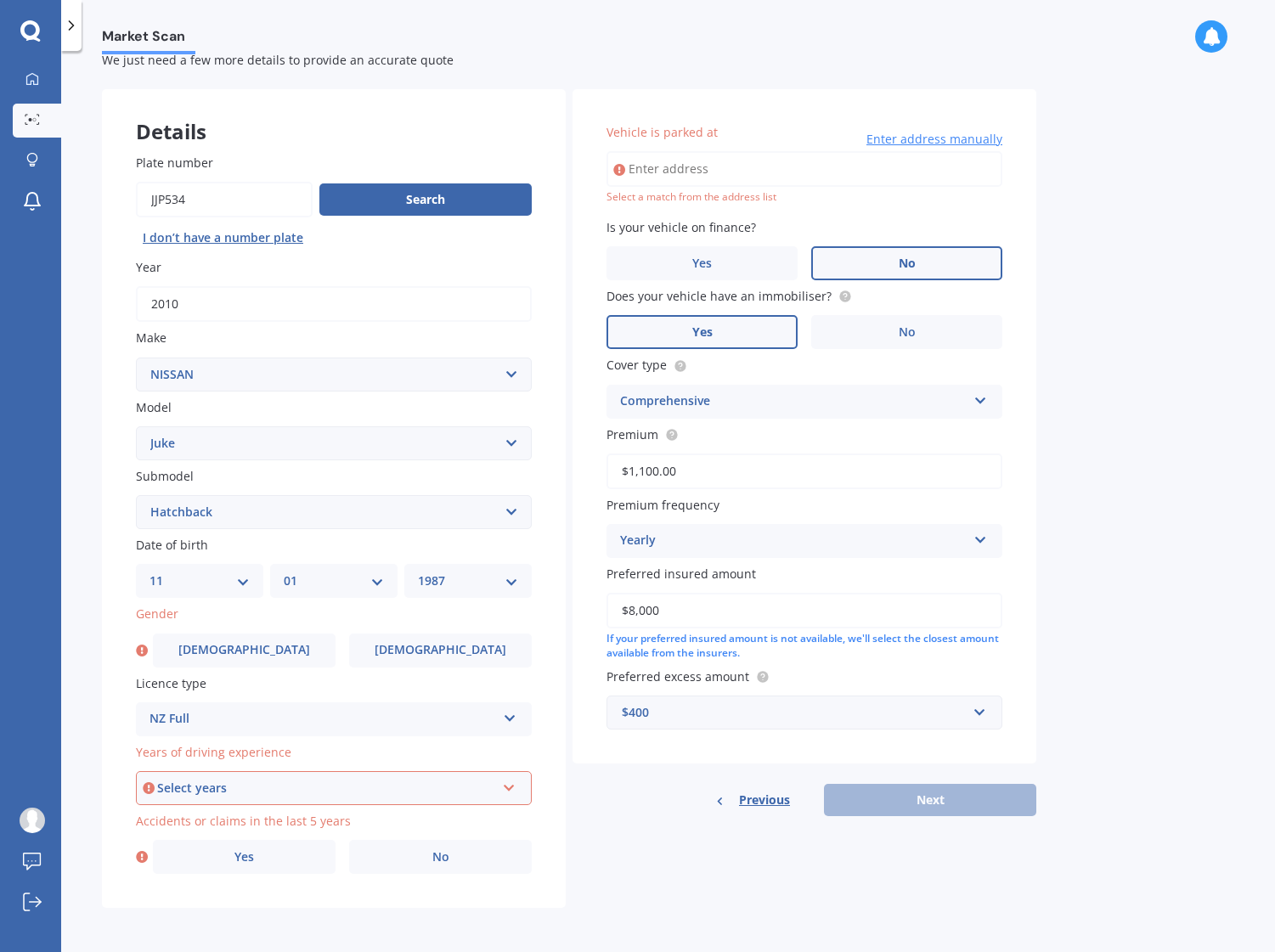
click at [311, 787] on div "Select years" at bounding box center [327, 787] width 338 height 19
click at [85, 788] on div "Market Scan Vehicle Market Scan 70 % We just need a few more details to provide…" at bounding box center [668, 504] width 1214 height 901
click at [207, 793] on div "5 or more years" at bounding box center [322, 787] width 346 height 20
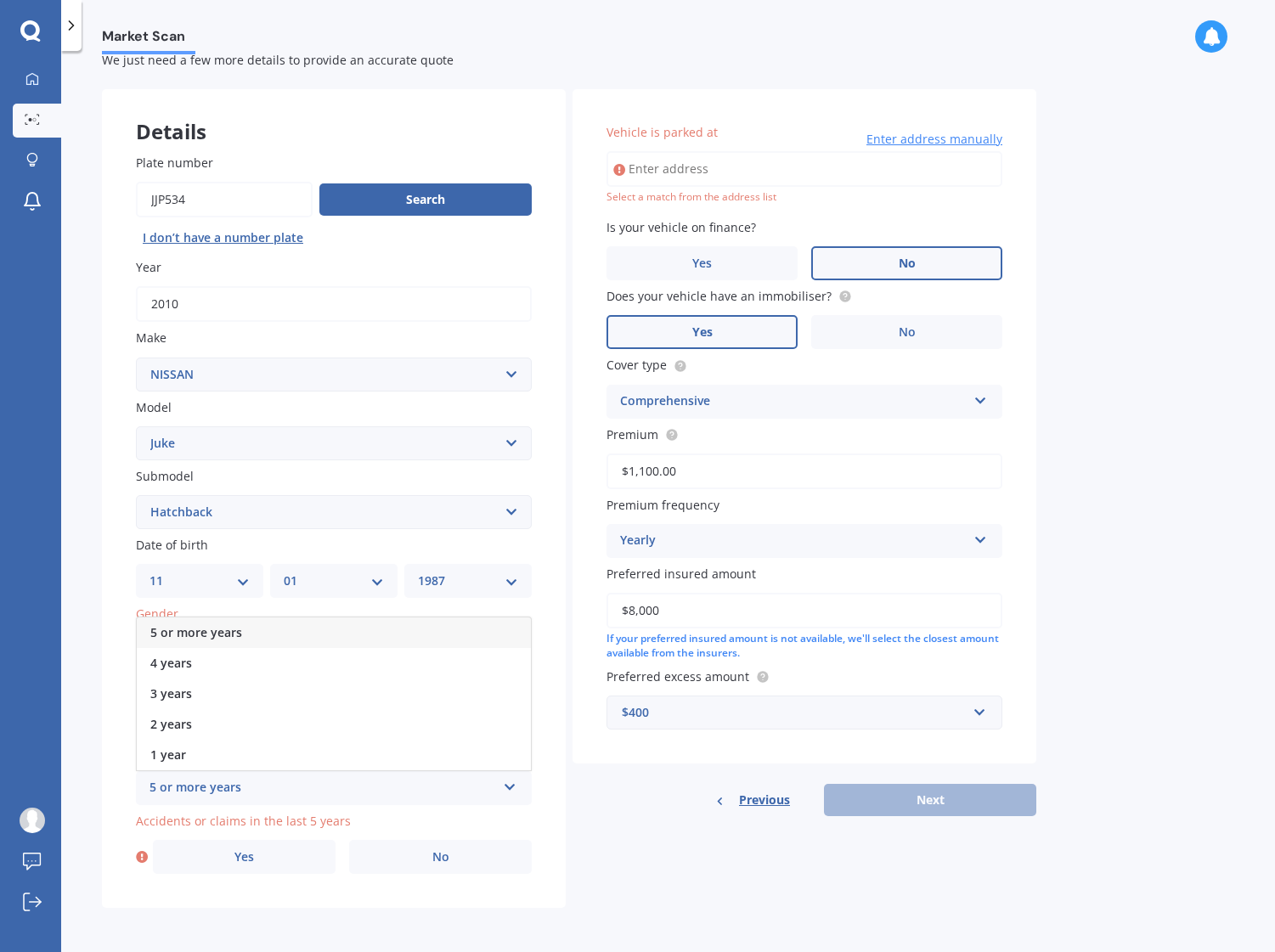
click at [238, 633] on span "5 or more years" at bounding box center [196, 633] width 92 height 16
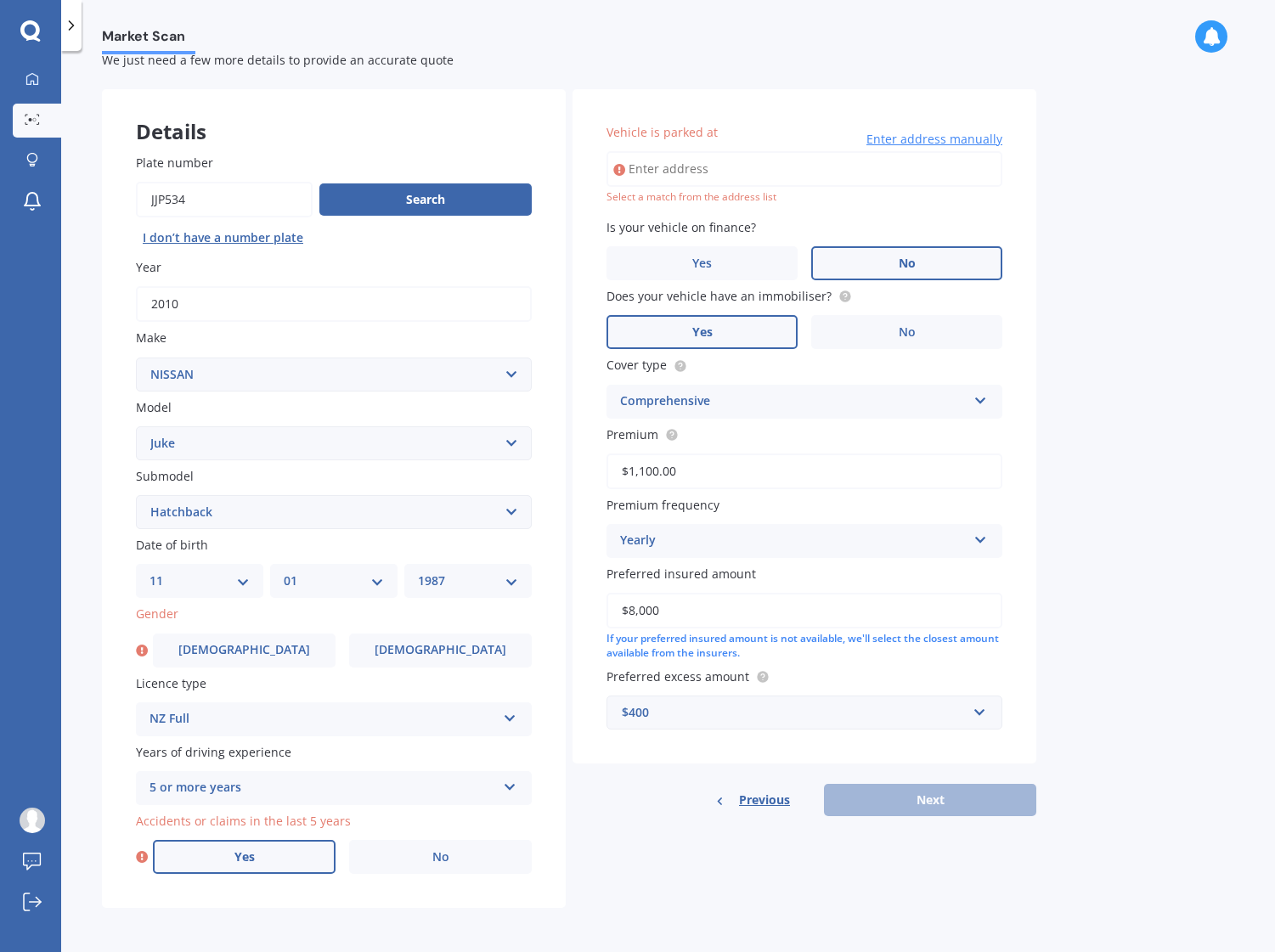
click at [273, 861] on label "Yes" at bounding box center [244, 857] width 182 height 34
click at [0, 0] on input "Yes" at bounding box center [0, 0] width 0 height 0
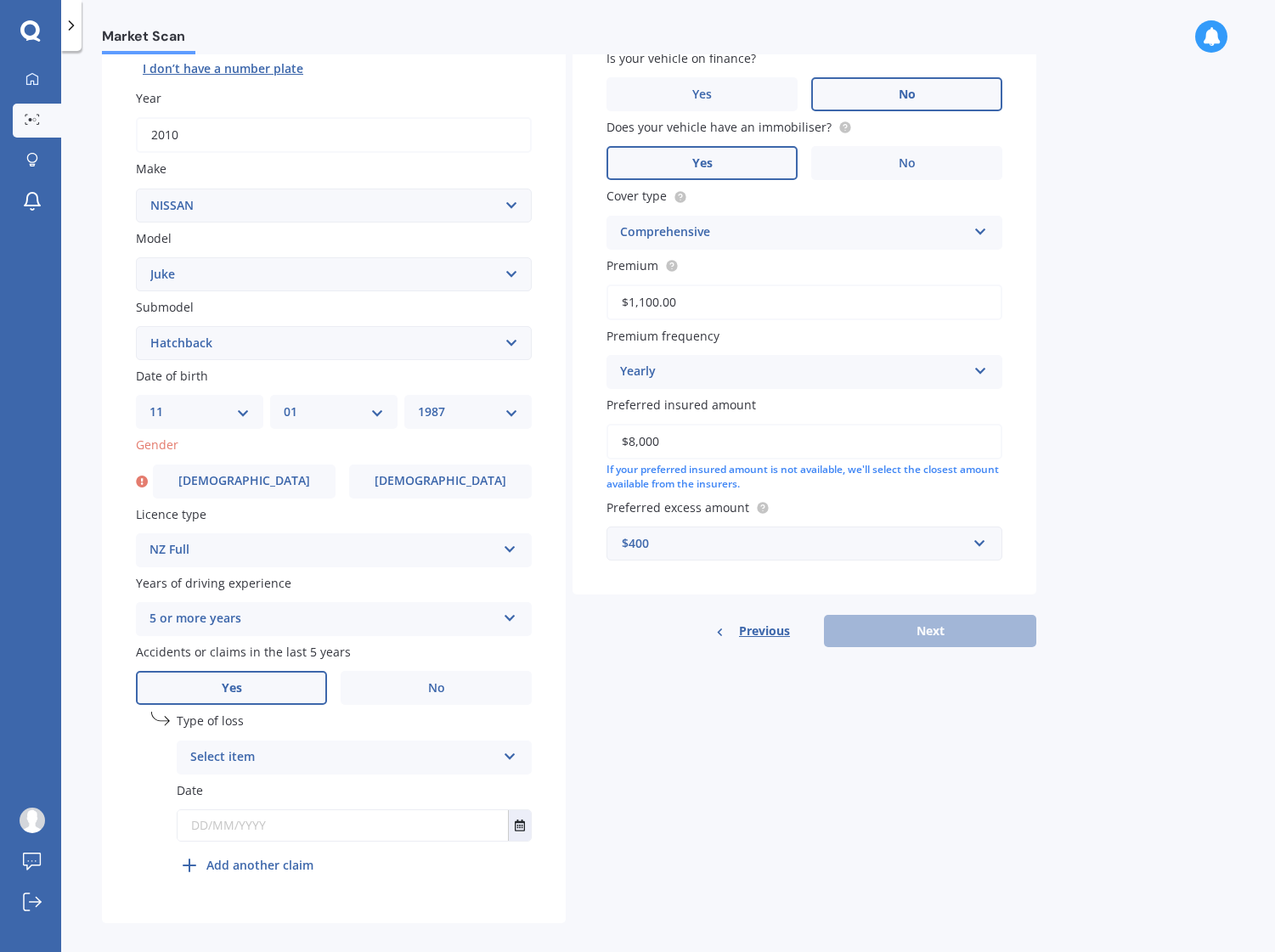
scroll to position [232, 0]
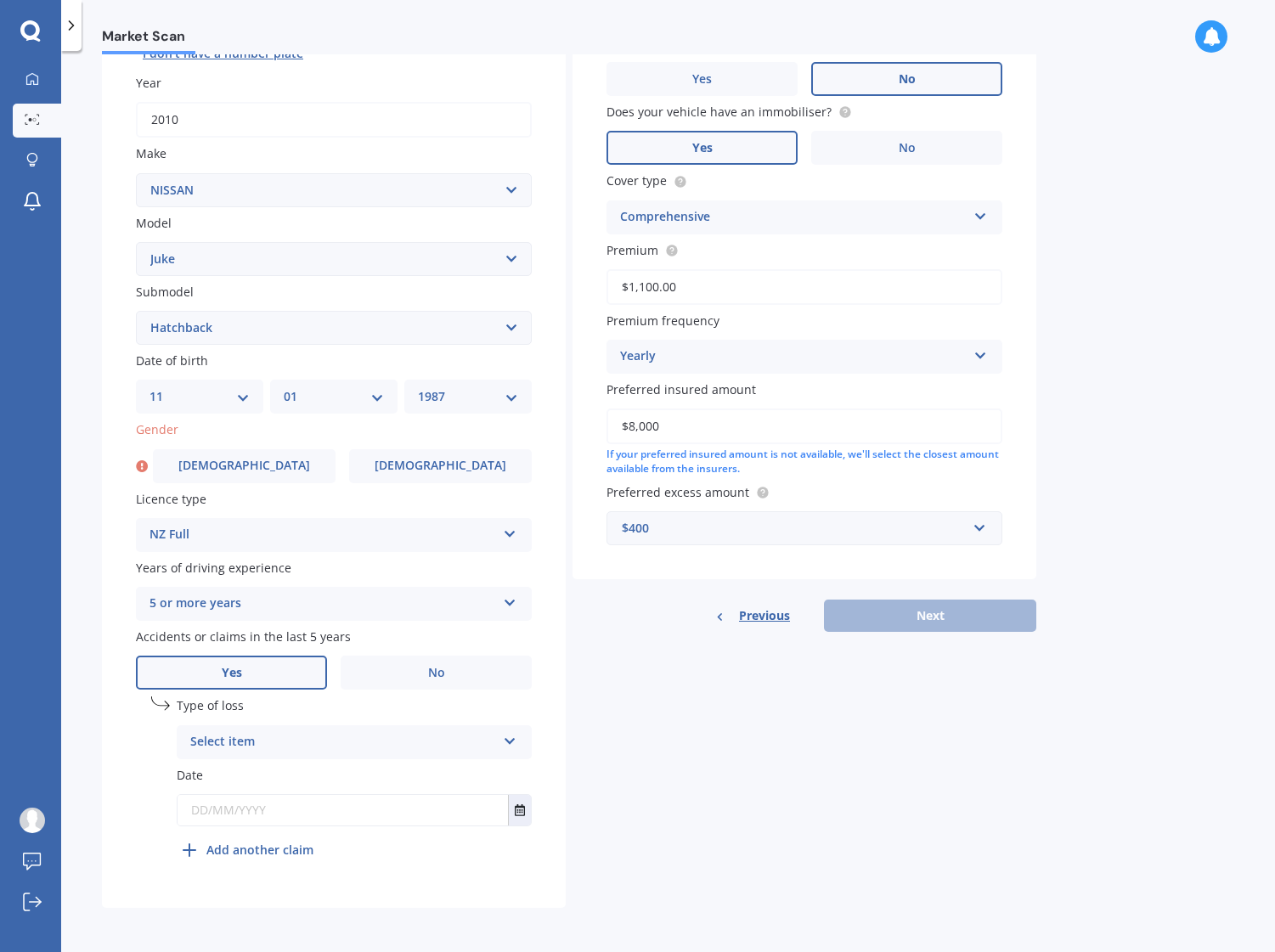
click at [351, 756] on div "Select item At fault accident Not at fault accident" at bounding box center [354, 742] width 355 height 34
click at [362, 769] on div "At fault accident" at bounding box center [353, 775] width 353 height 30
click at [402, 807] on input "text" at bounding box center [342, 810] width 330 height 30
click at [522, 811] on icon "Select date" at bounding box center [519, 810] width 10 height 12
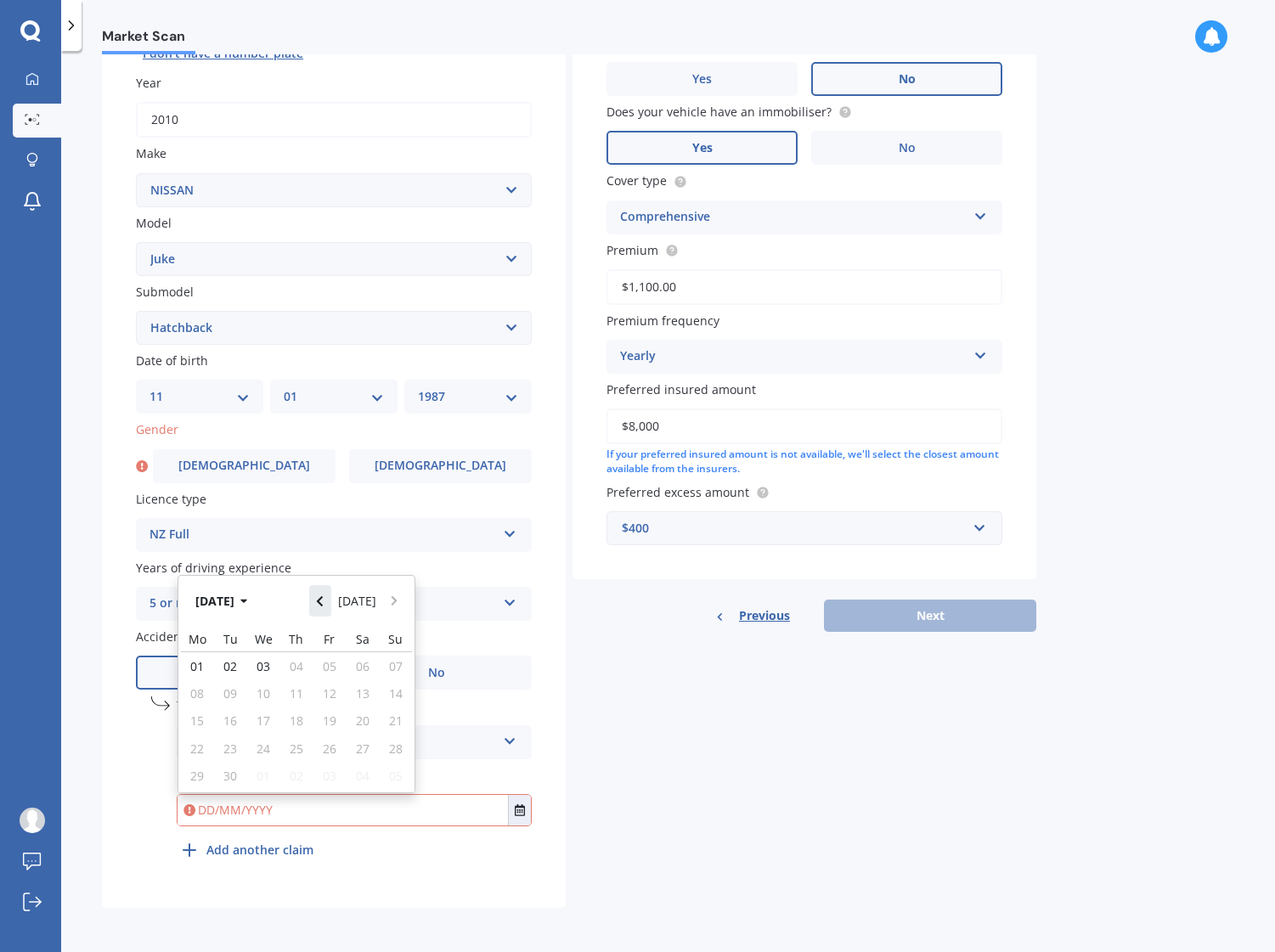
click at [323, 600] on icon "Navigate back" at bounding box center [319, 601] width 6 height 10
click at [323, 599] on icon "Navigate back" at bounding box center [319, 601] width 6 height 10
click at [218, 600] on button "[DATE]" at bounding box center [224, 601] width 73 height 30
click at [213, 600] on button "2025" at bounding box center [218, 601] width 61 height 30
click at [254, 663] on span "2020" at bounding box center [267, 655] width 28 height 16
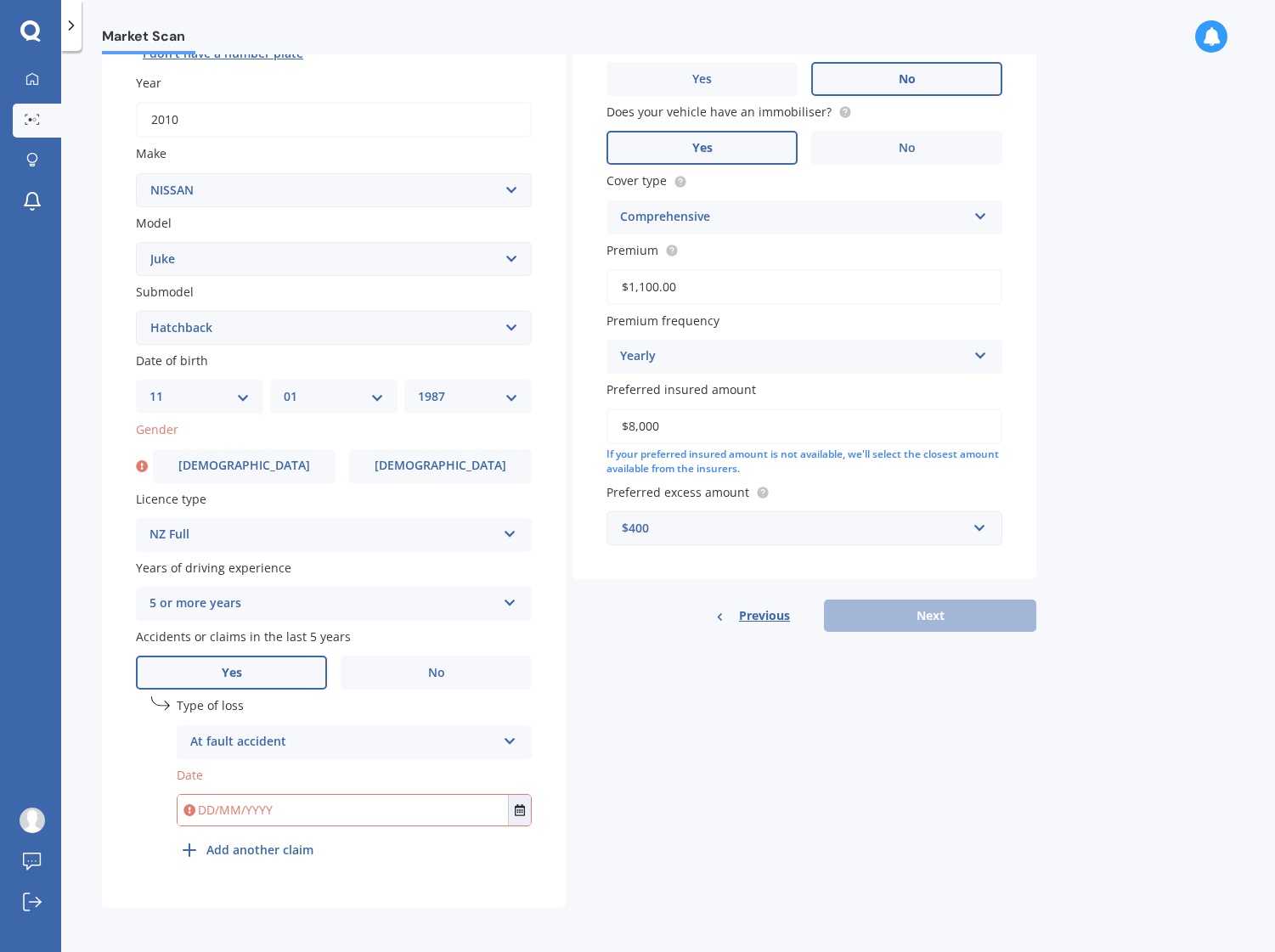
click at [411, 880] on div "Plate number Search I don’t have a number plate Year [DATE] Make Select make AC…" at bounding box center [334, 421] width 464 height 972
click at [444, 685] on label "No" at bounding box center [436, 673] width 191 height 34
click at [0, 0] on input "No" at bounding box center [0, 0] width 0 height 0
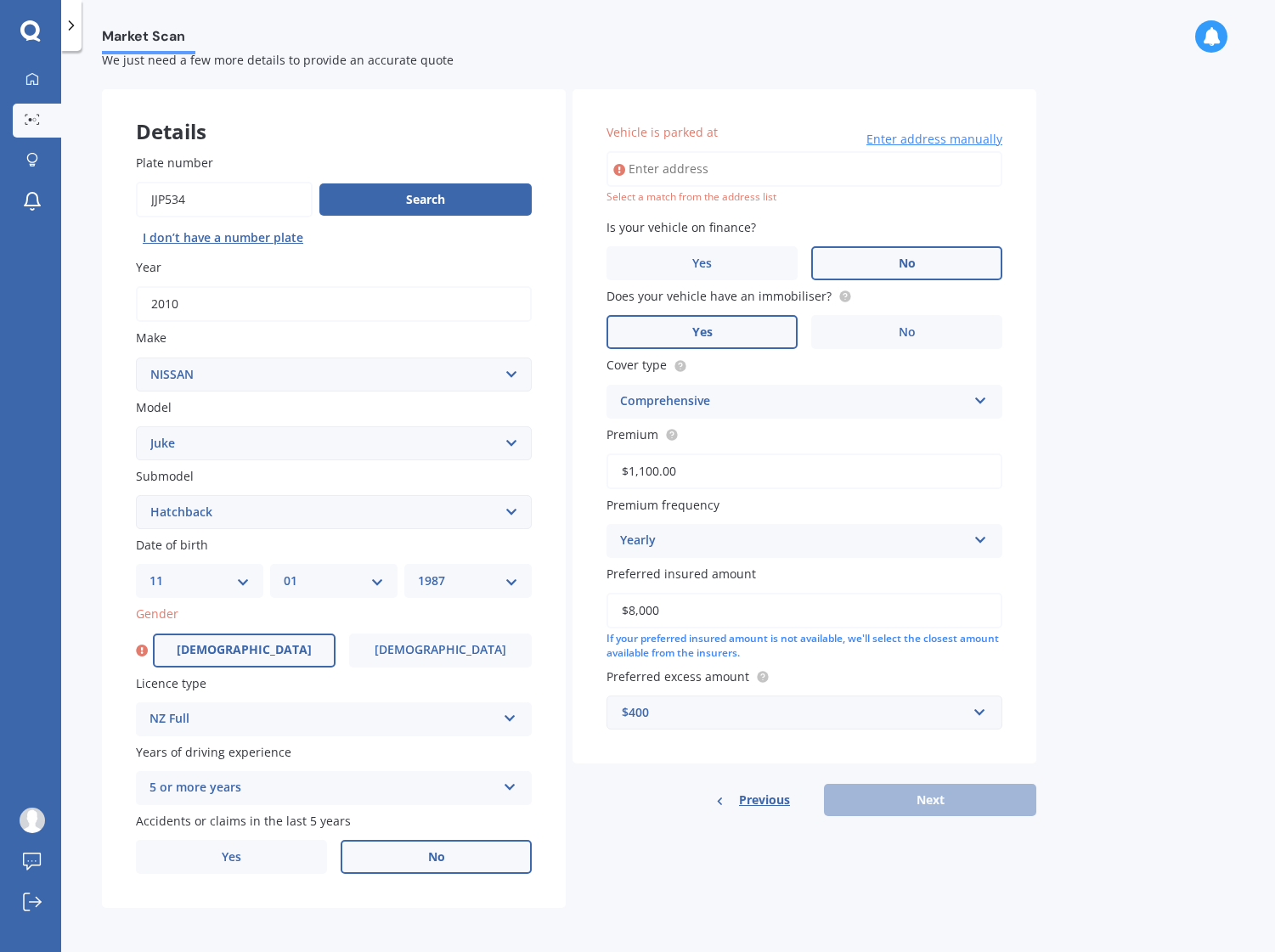
click at [214, 658] on label "[DEMOGRAPHIC_DATA]" at bounding box center [244, 650] width 182 height 34
click at [0, 0] on input "[DEMOGRAPHIC_DATA]" at bounding box center [0, 0] width 0 height 0
click at [941, 795] on div "Previous Next" at bounding box center [803, 800] width 464 height 32
click at [728, 173] on input "Vehicle is parked at" at bounding box center [804, 169] width 396 height 36
click at [920, 164] on input "Vehicle is parked at" at bounding box center [804, 169] width 396 height 36
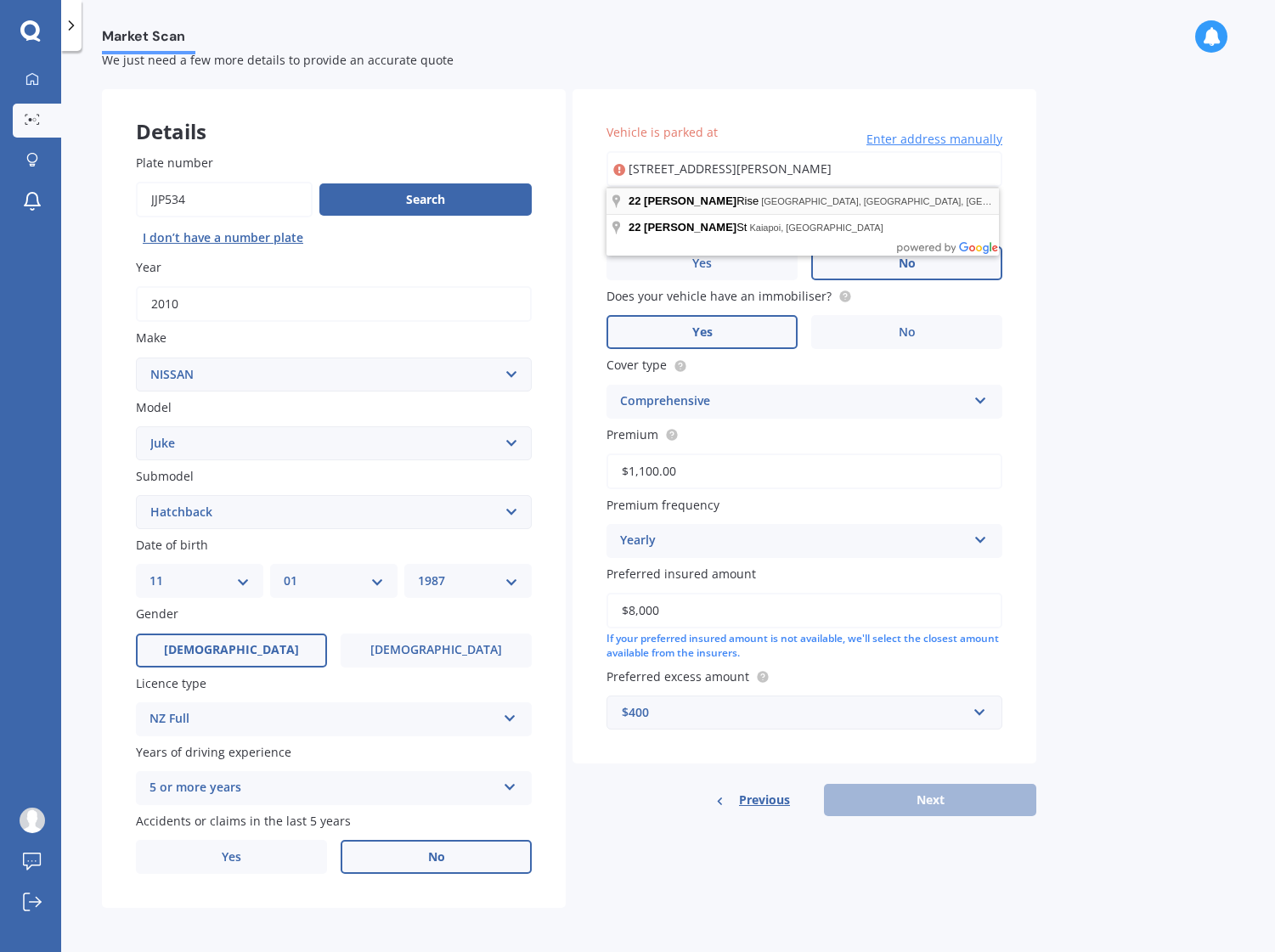
type input "[STREET_ADDRESS][PERSON_NAME][PERSON_NAME]"
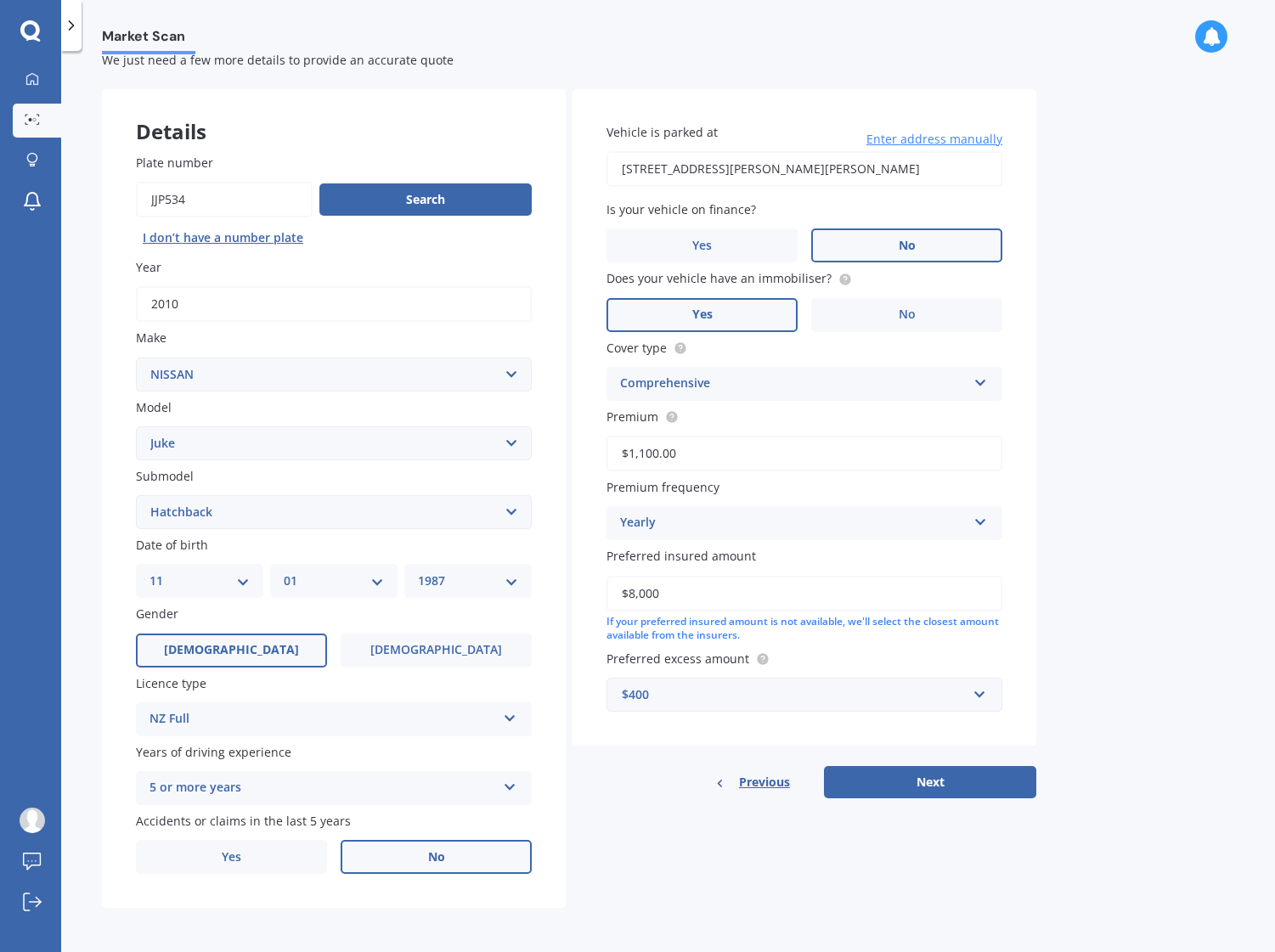
click at [1165, 471] on div "Market Scan Vehicle Market Scan 70 % We just need a few more details to provide…" at bounding box center [668, 504] width 1214 height 901
click at [951, 775] on button "Next" at bounding box center [930, 782] width 213 height 32
select select "11"
select select "01"
select select "1987"
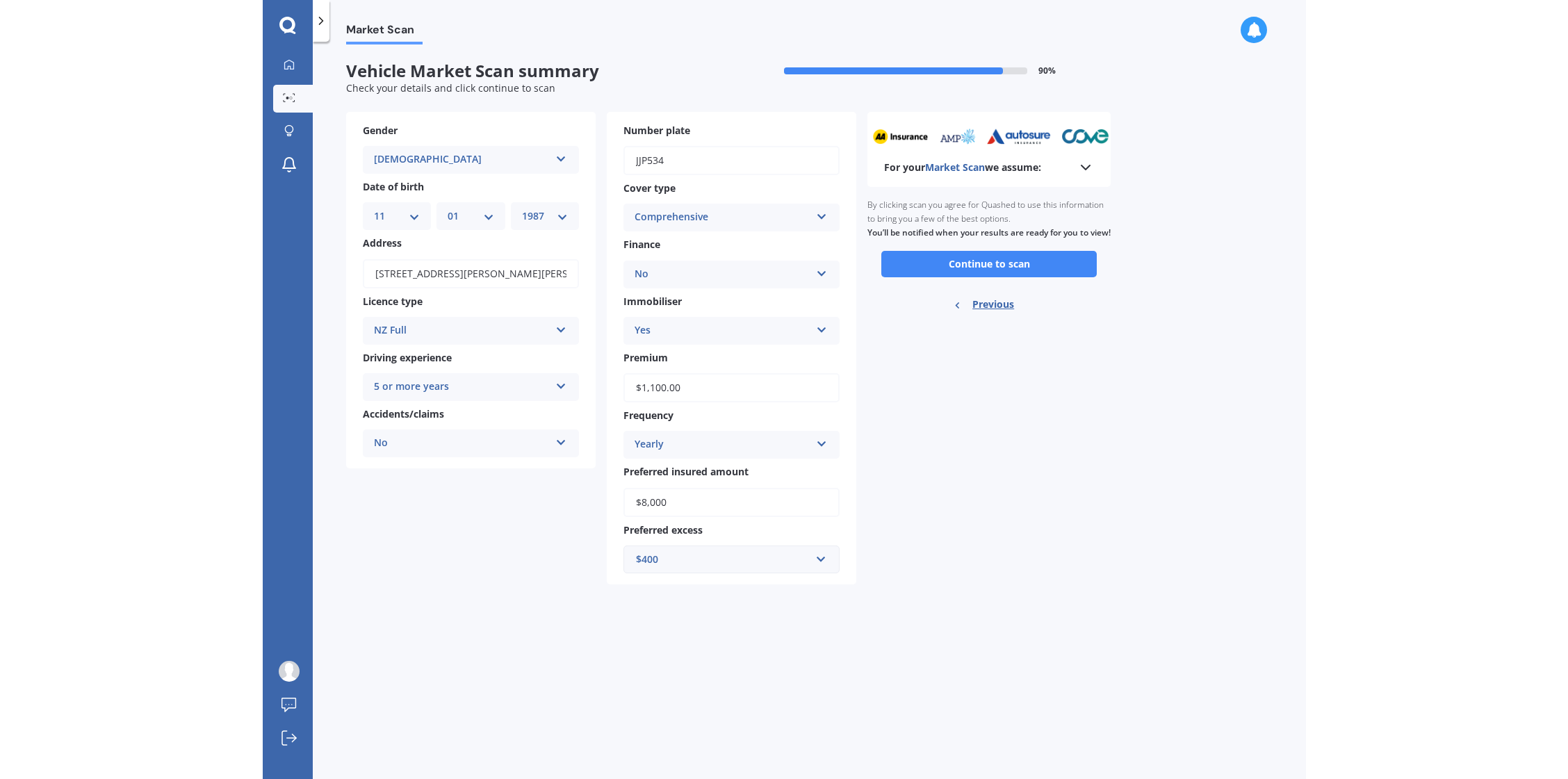
scroll to position [0, 0]
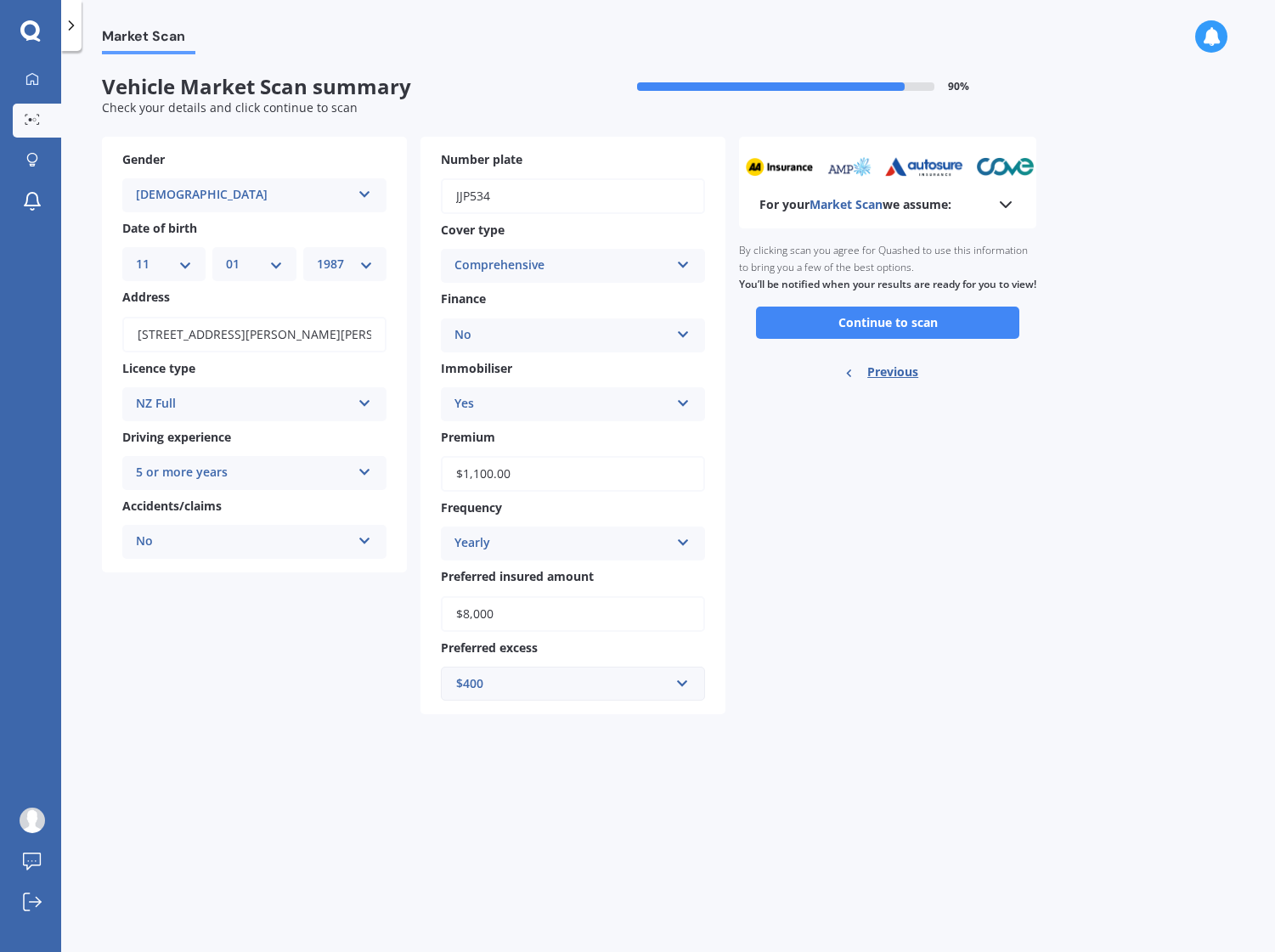
drag, startPoint x: 945, startPoint y: 341, endPoint x: 1006, endPoint y: 279, distance: 87.0
click at [1020, 329] on div "Ready to go By clicking scan you agree for Quashed to use this information to b…" at bounding box center [887, 313] width 297 height 170
click at [995, 208] on div "For your Market Scan we assume:" at bounding box center [887, 205] width 256 height 20
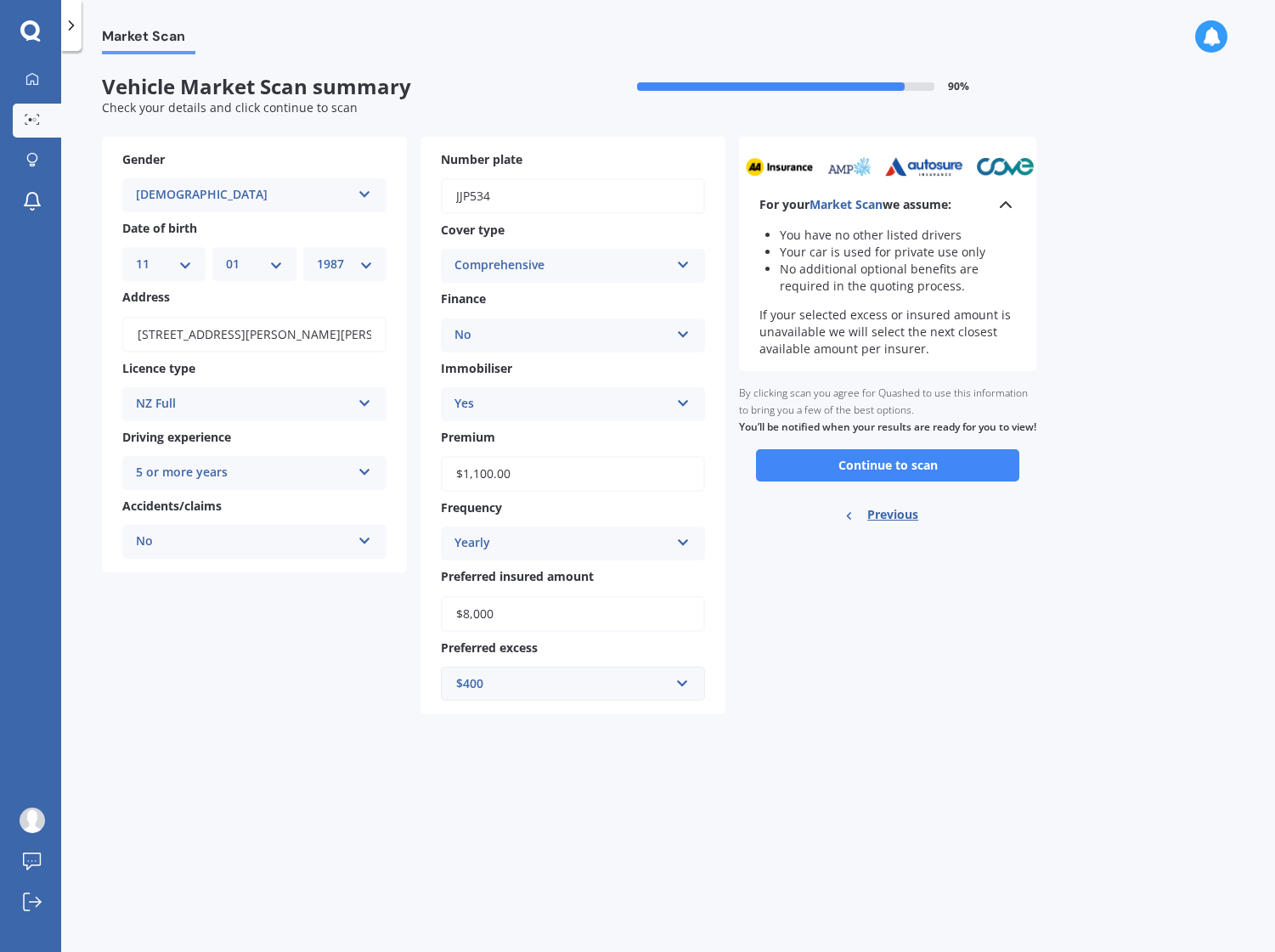
click at [935, 504] on div "Ready to go By clicking scan you agree for Quashed to use this information to b…" at bounding box center [887, 456] width 297 height 170
click at [936, 481] on button "Continue to scan" at bounding box center [888, 465] width 263 height 32
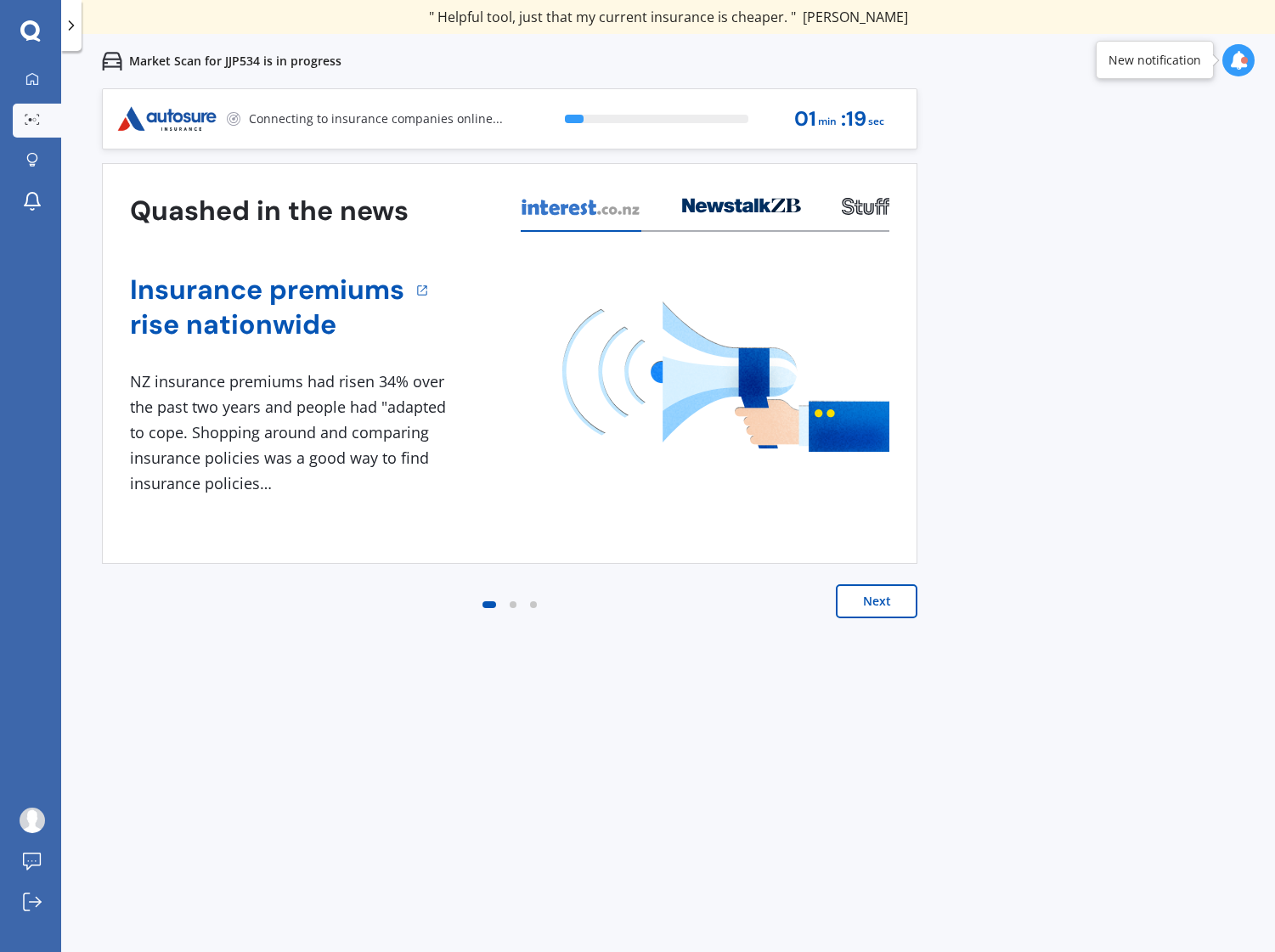
click at [878, 599] on button "Next" at bounding box center [876, 601] width 82 height 34
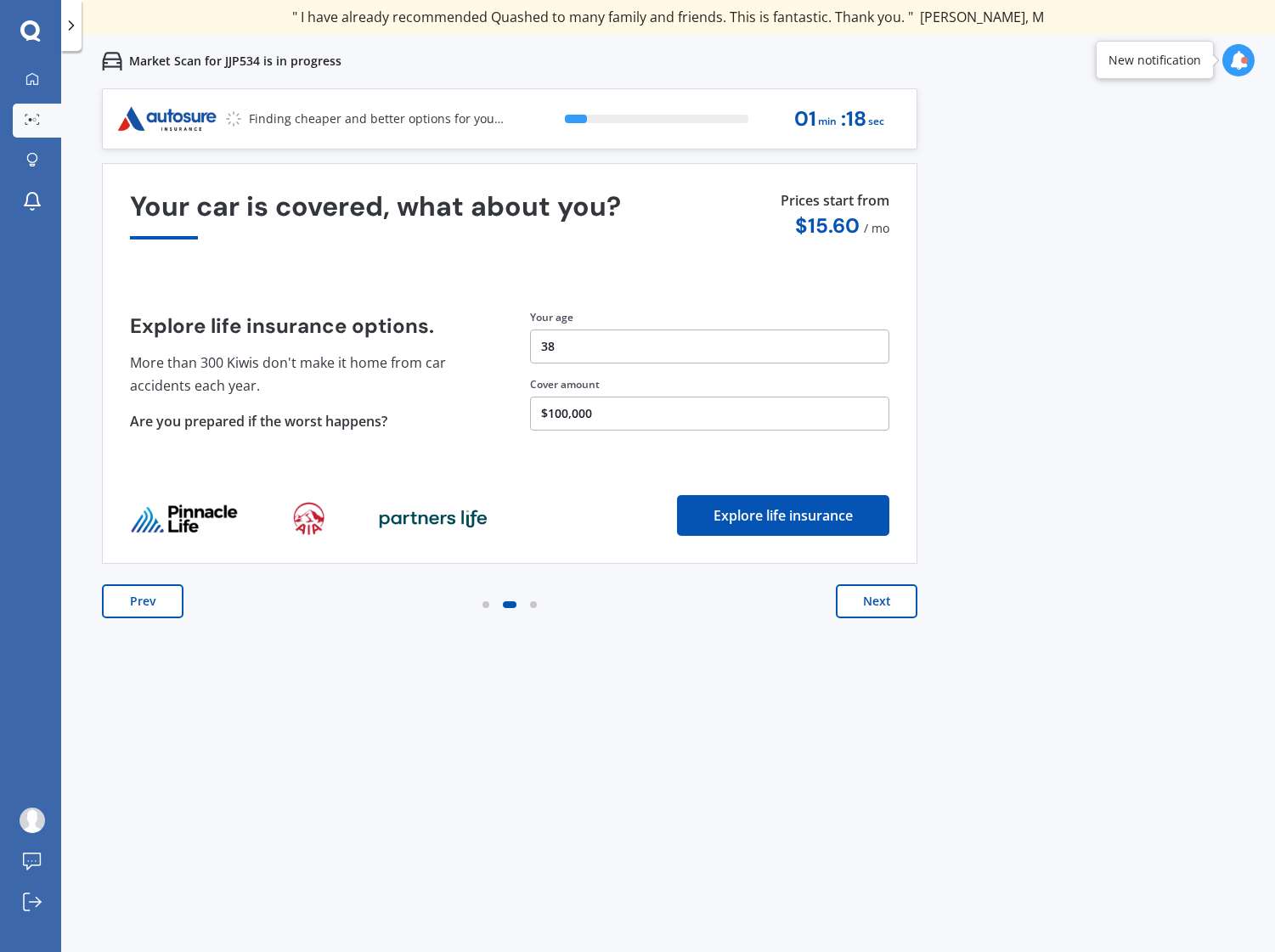
click at [878, 599] on button "Next" at bounding box center [876, 601] width 82 height 34
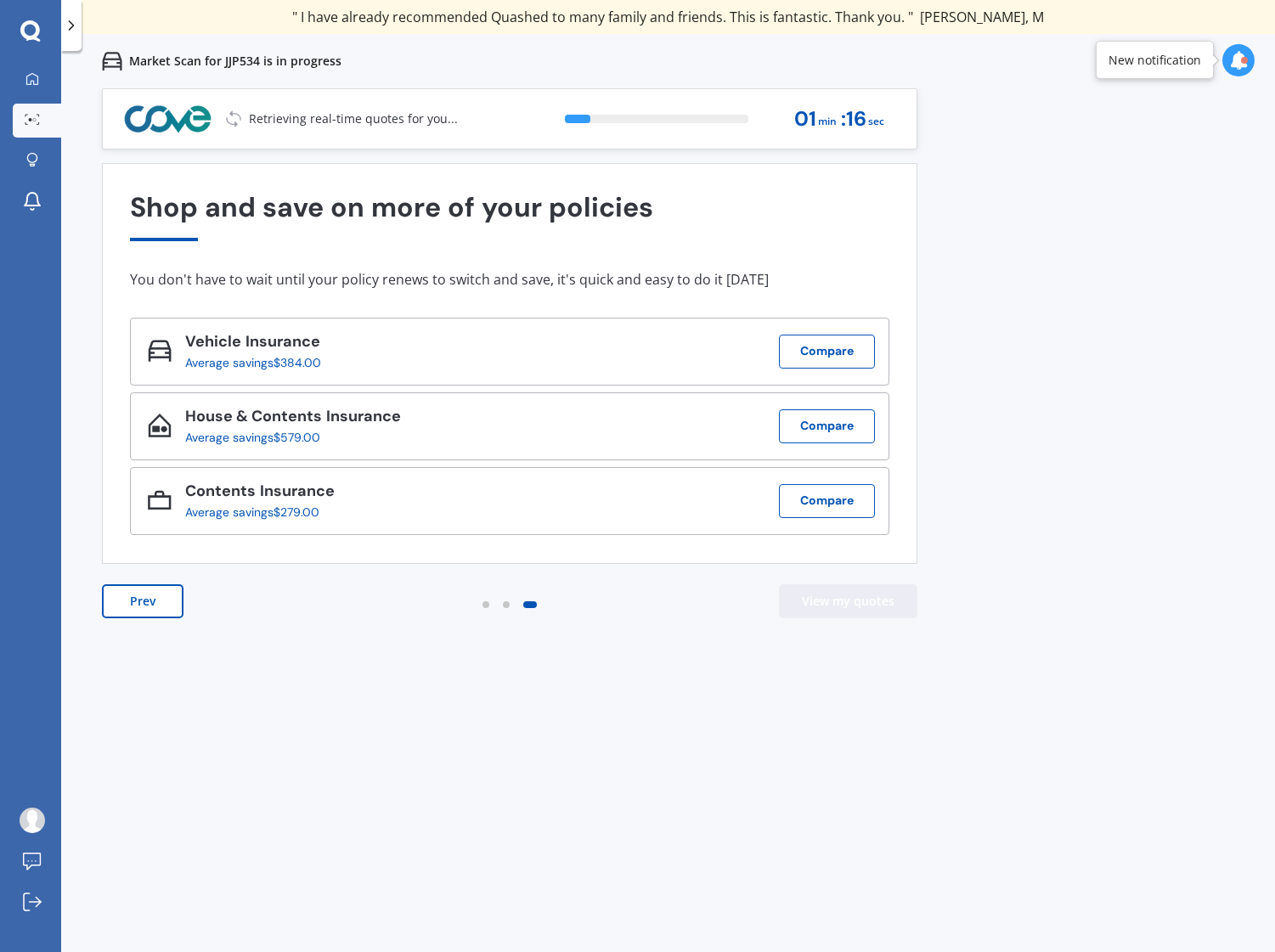
click at [879, 596] on button "View my quotes" at bounding box center [848, 601] width 139 height 34
click at [364, 705] on div "Previous 60,000+ Kiwis have signed up to shop and save on insurance with us " H…" at bounding box center [668, 564] width 1214 height 952
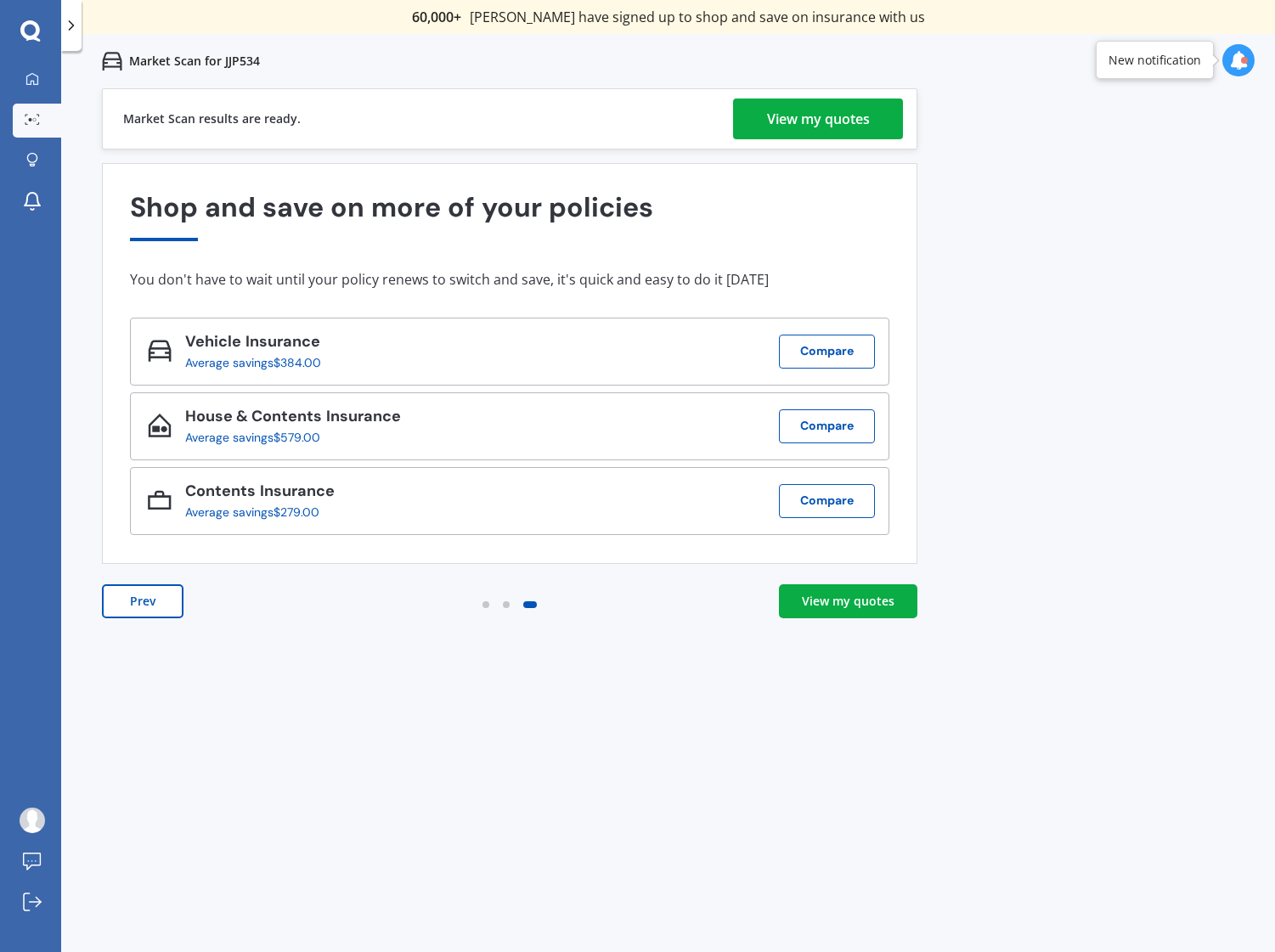
click at [581, 649] on div "Prev View my quotes" at bounding box center [510, 618] width 815 height 68
click at [820, 123] on div "View my quotes" at bounding box center [818, 119] width 102 height 41
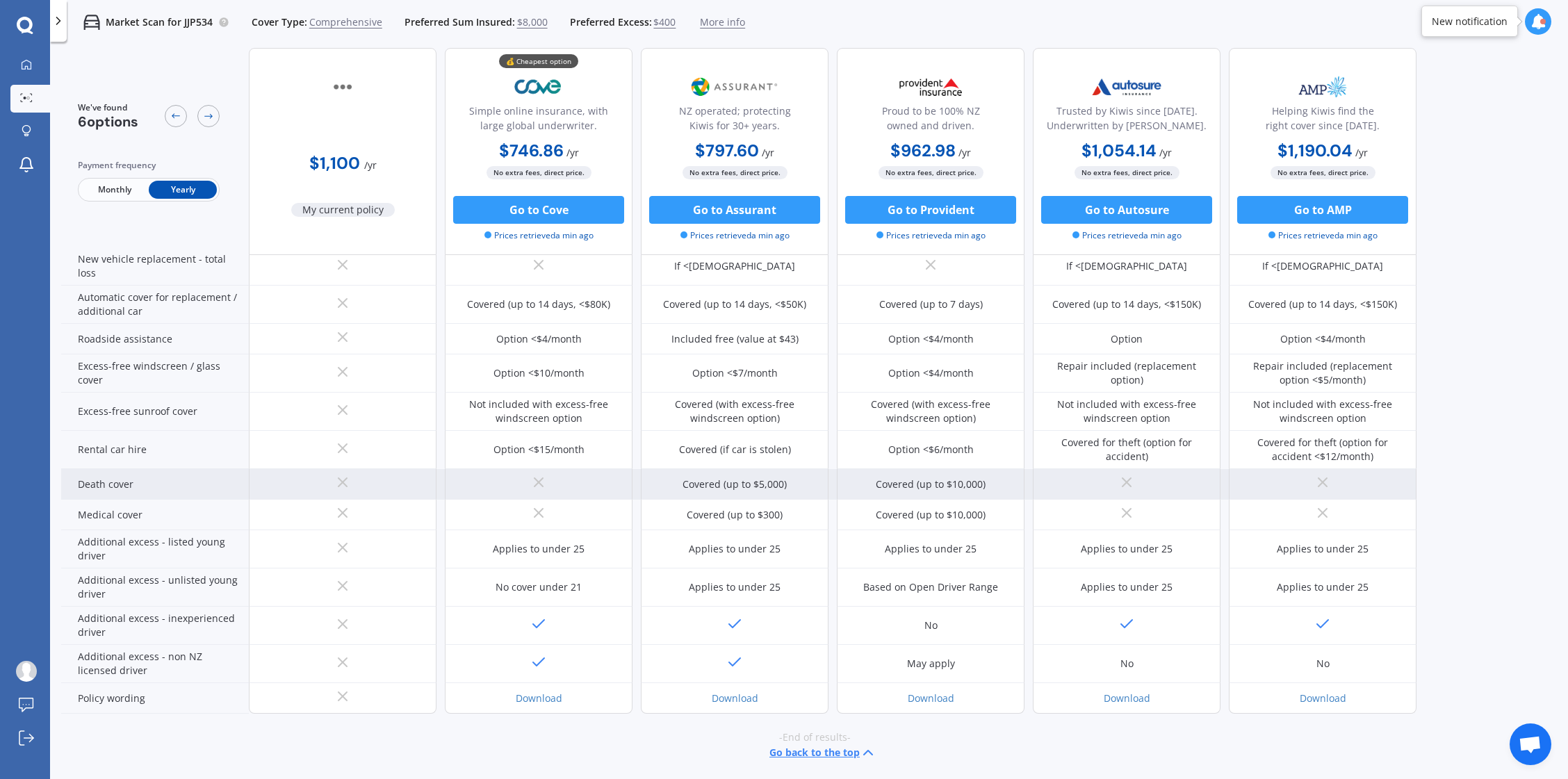
scroll to position [446, 0]
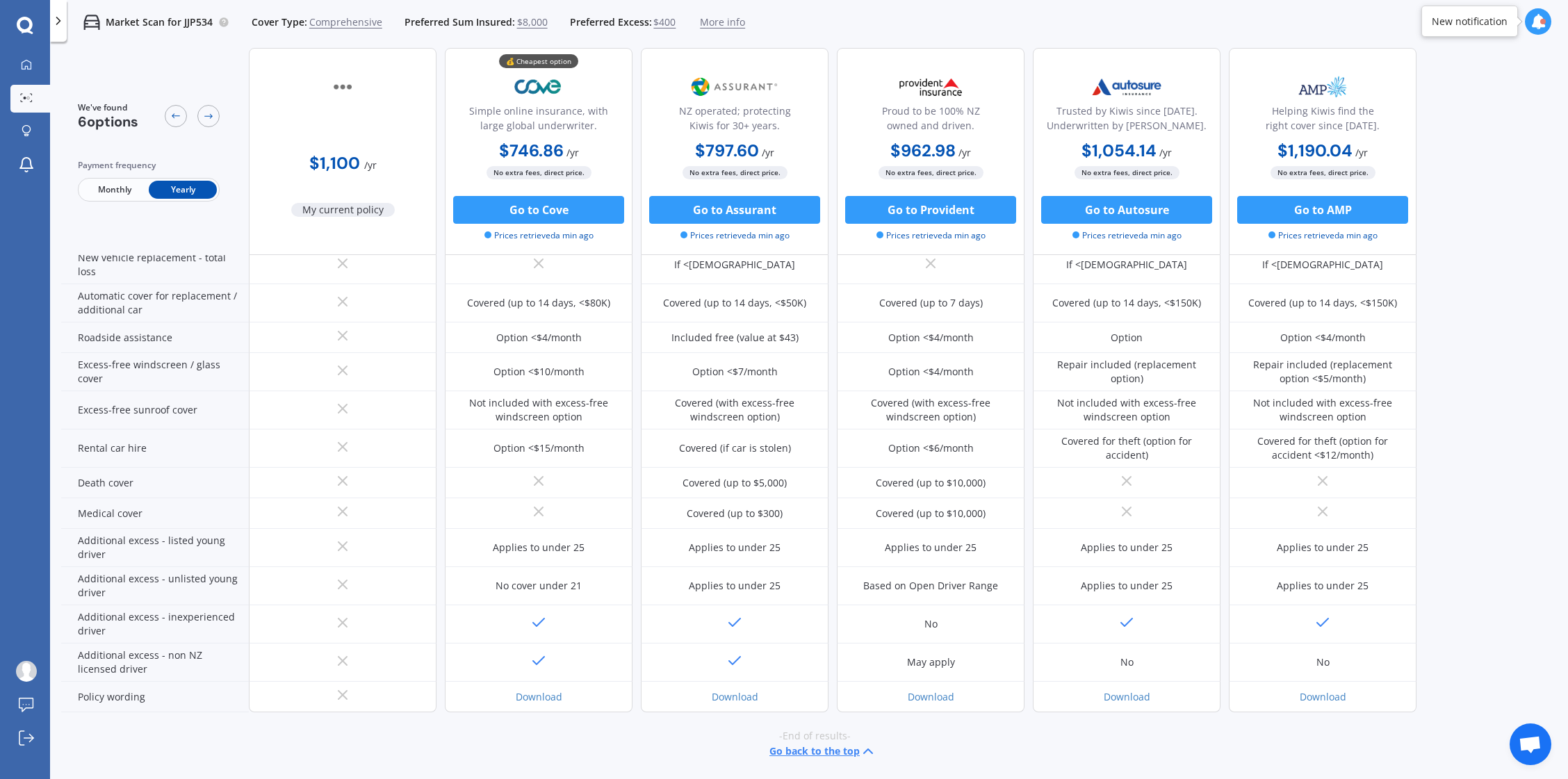
click at [634, 743] on div "-End of results- Go back to the top" at bounding box center [814, 744] width 1507 height 64
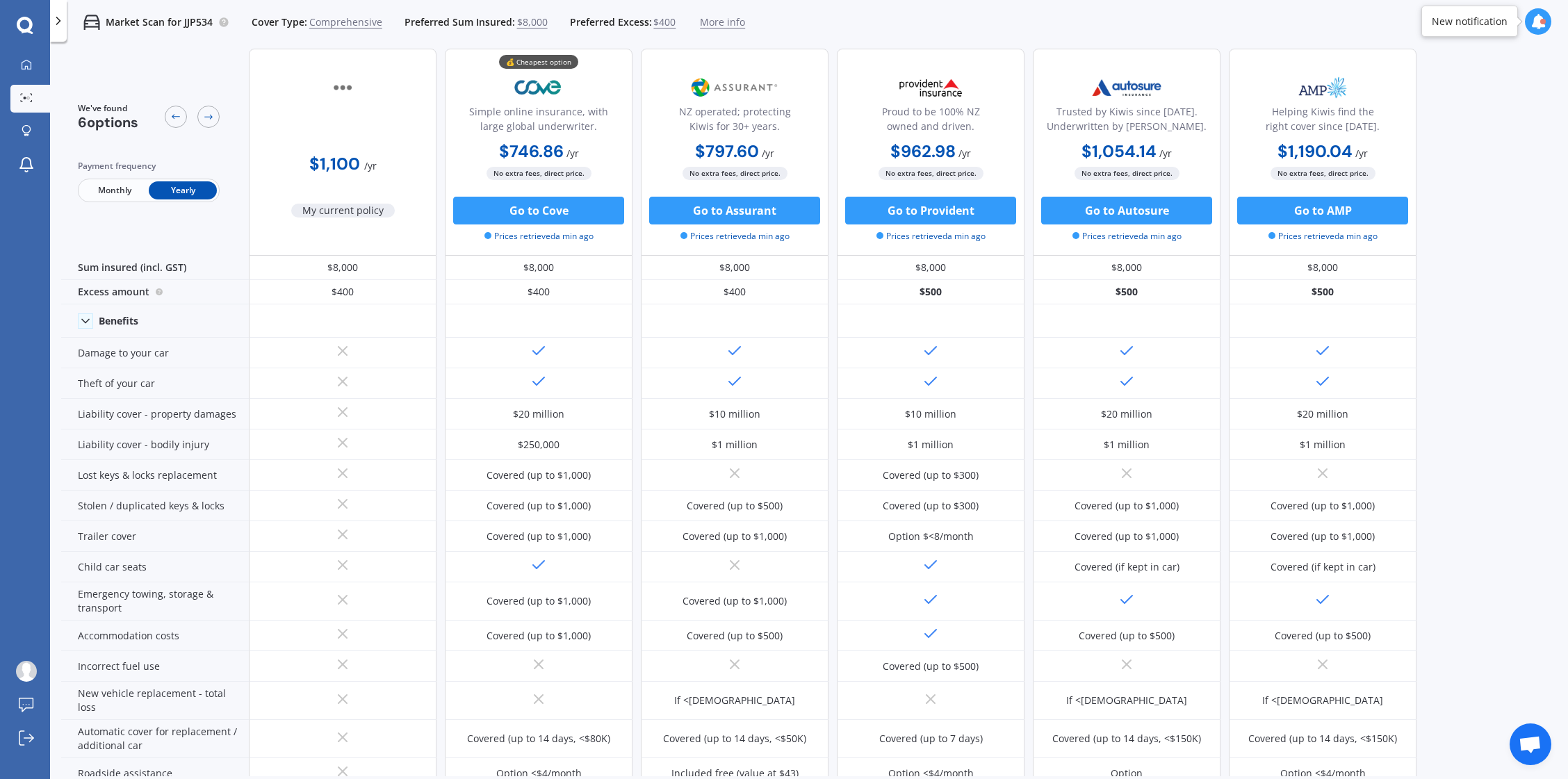
scroll to position [0, 0]
